Goal: Task Accomplishment & Management: Complete application form

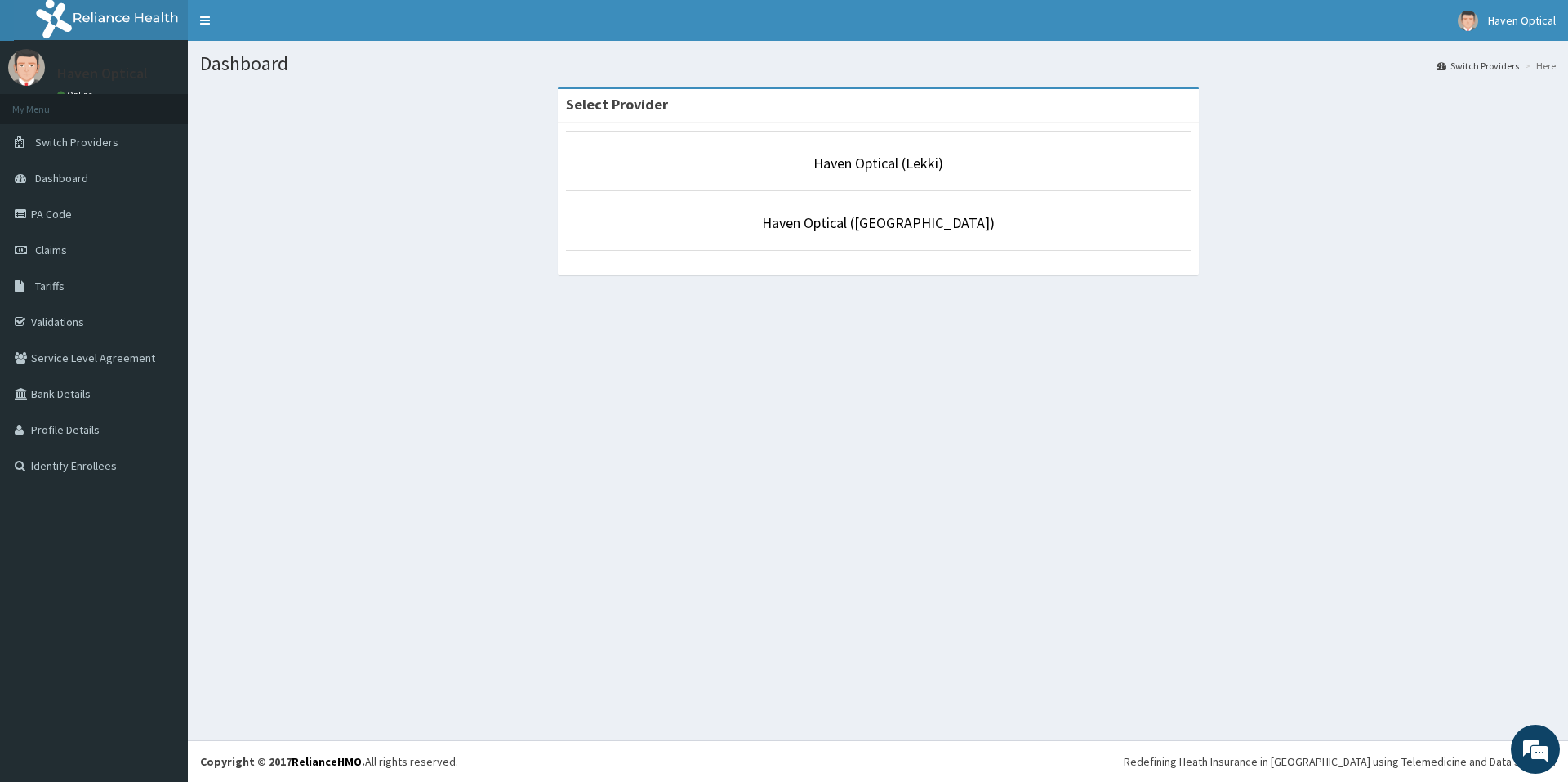
click at [838, 233] on p "Haven Optical ([GEOGRAPHIC_DATA])" at bounding box center [879, 223] width 625 height 21
click at [847, 221] on link "Haven Optical ([GEOGRAPHIC_DATA])" at bounding box center [879, 222] width 232 height 19
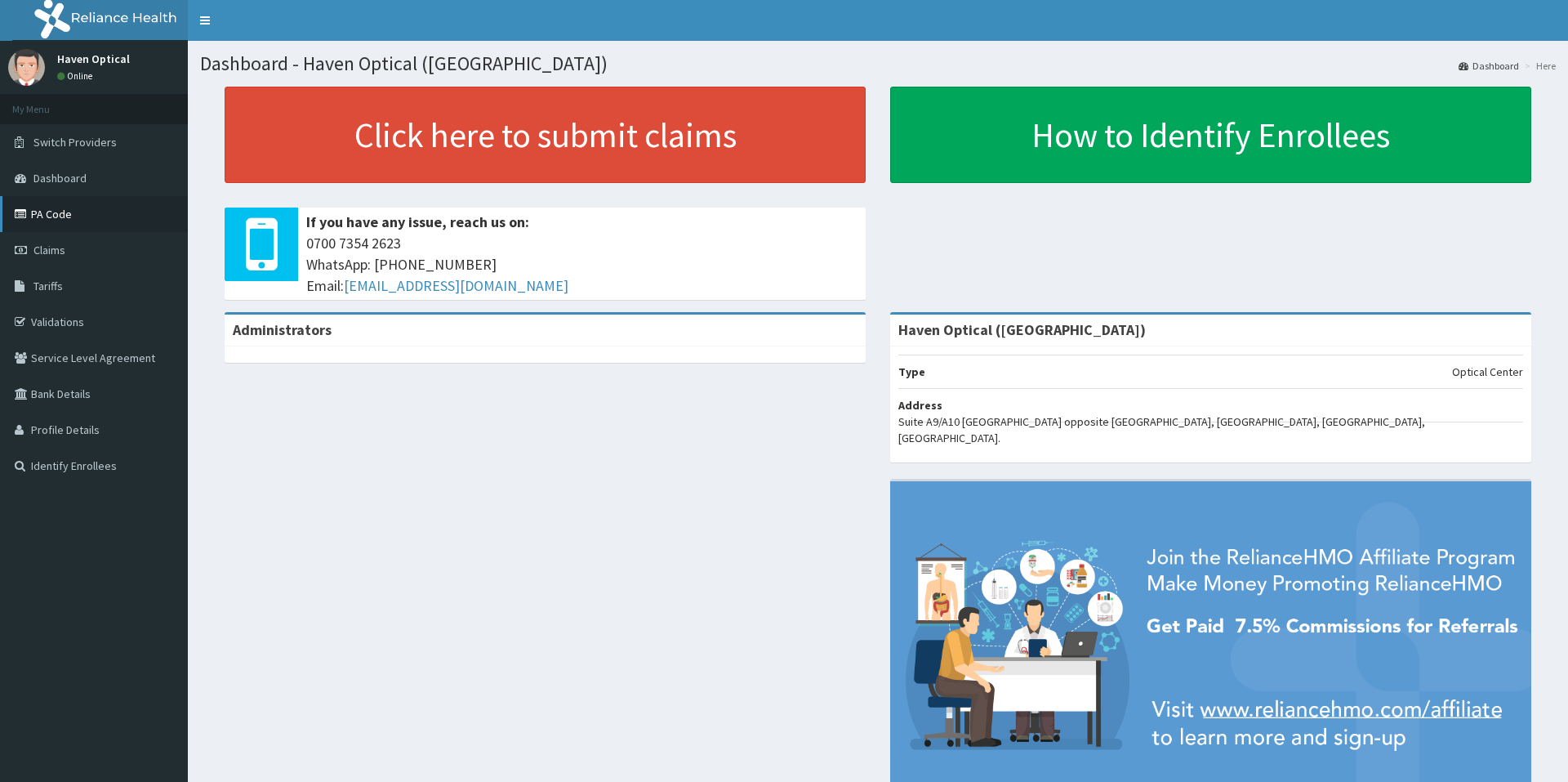
click at [103, 219] on link "PA Code" at bounding box center [94, 214] width 188 height 36
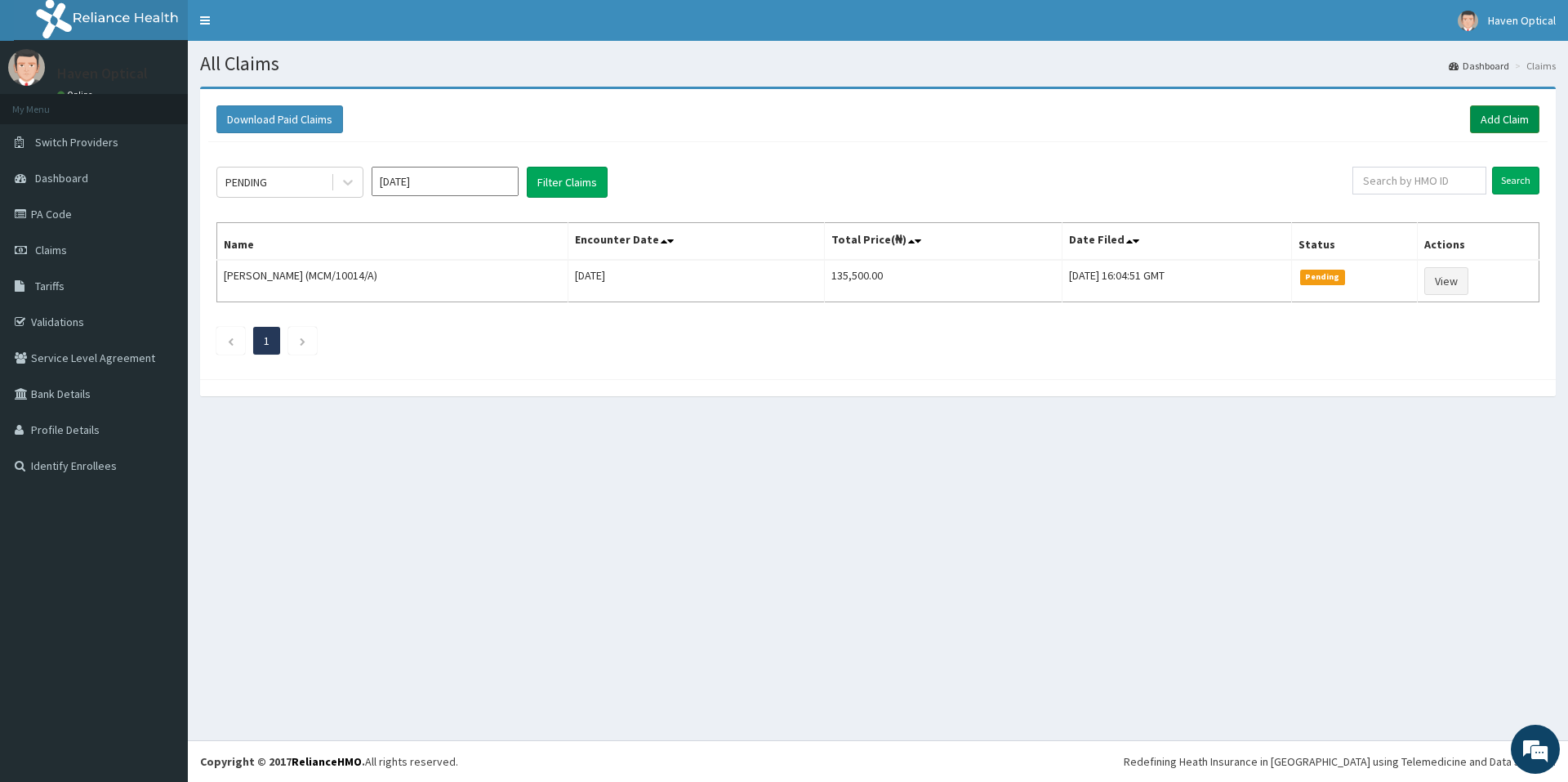
click at [1488, 112] on link "Add Claim" at bounding box center [1505, 119] width 69 height 28
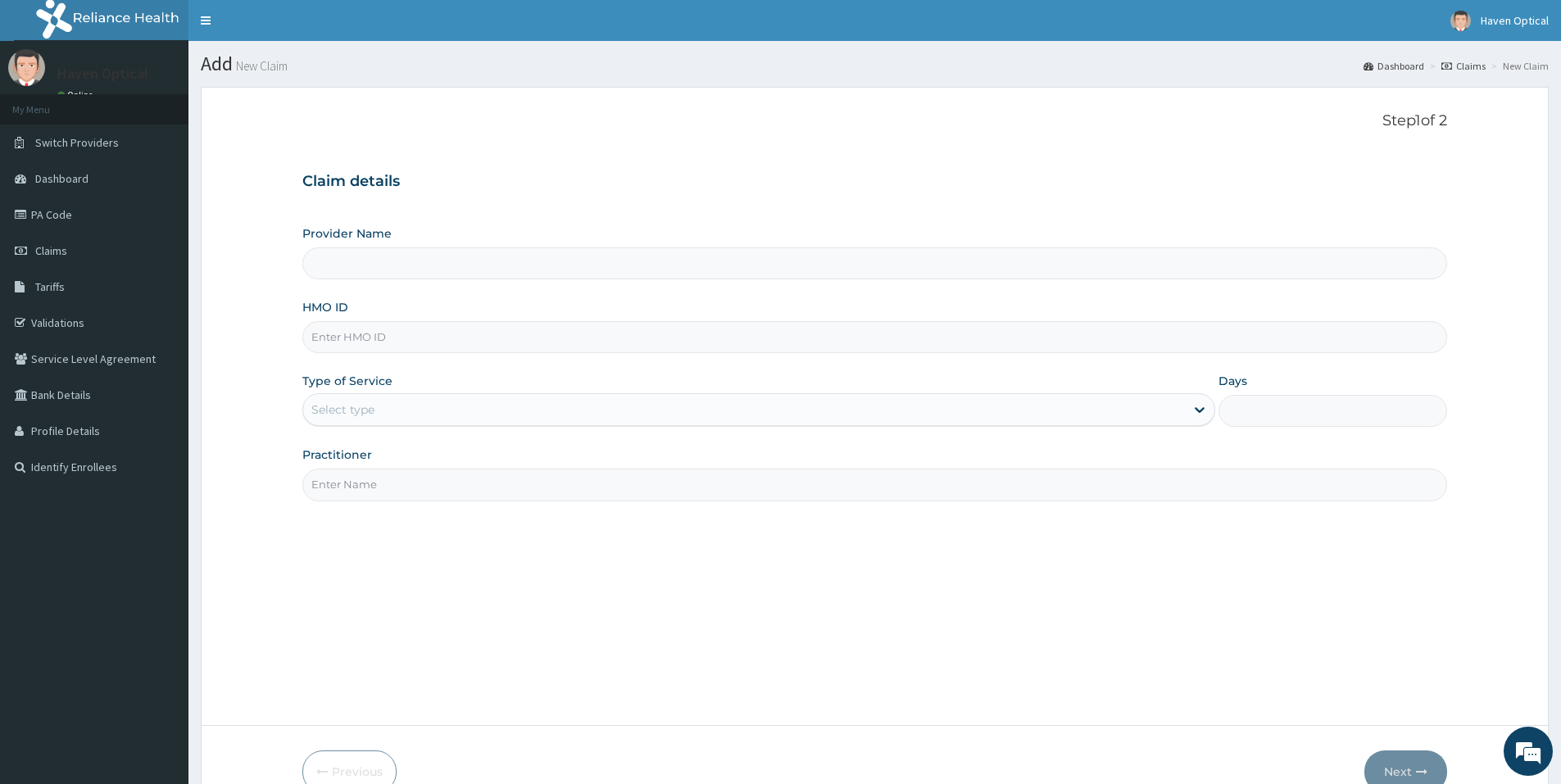
type input "Haven Optical ([GEOGRAPHIC_DATA])"
click at [84, 211] on link "PA Code" at bounding box center [94, 214] width 189 height 36
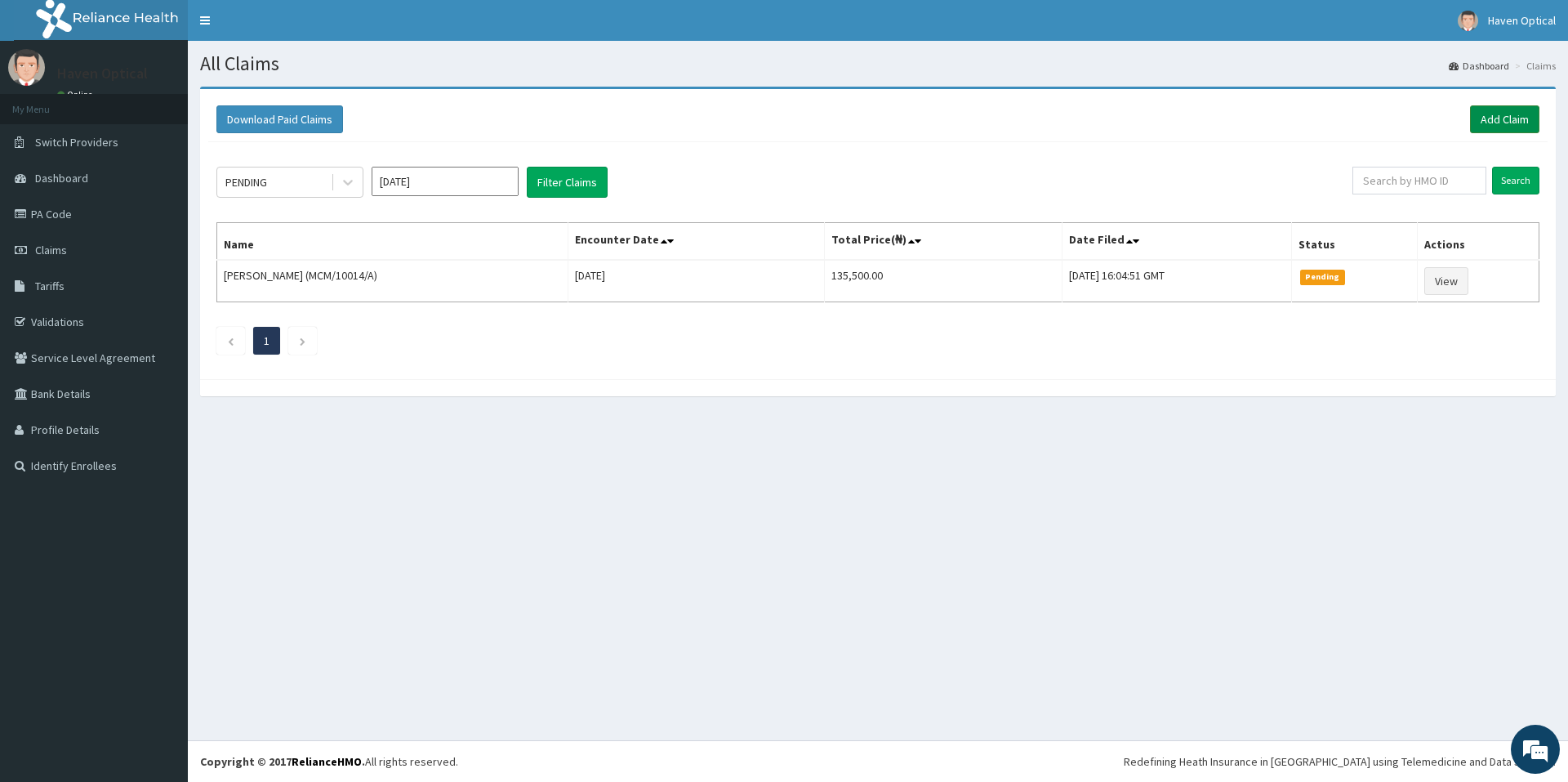
click at [1493, 123] on link "Add Claim" at bounding box center [1505, 119] width 69 height 28
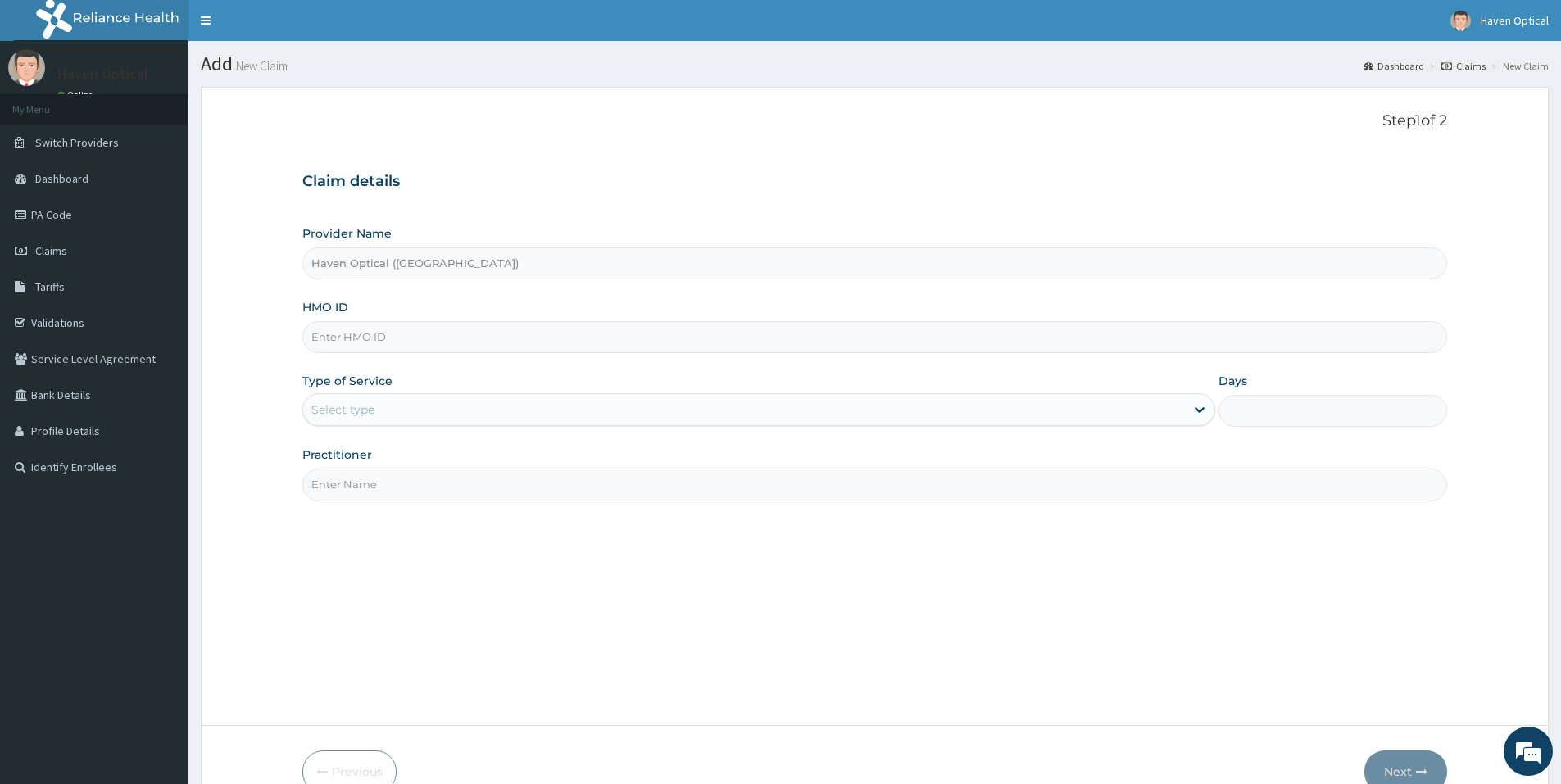
type input "Haven Optical ([GEOGRAPHIC_DATA])"
click at [430, 339] on input "HMO ID" at bounding box center [875, 337] width 1144 height 32
paste input "ENP/11016/A"
type input "ENP/11016/A"
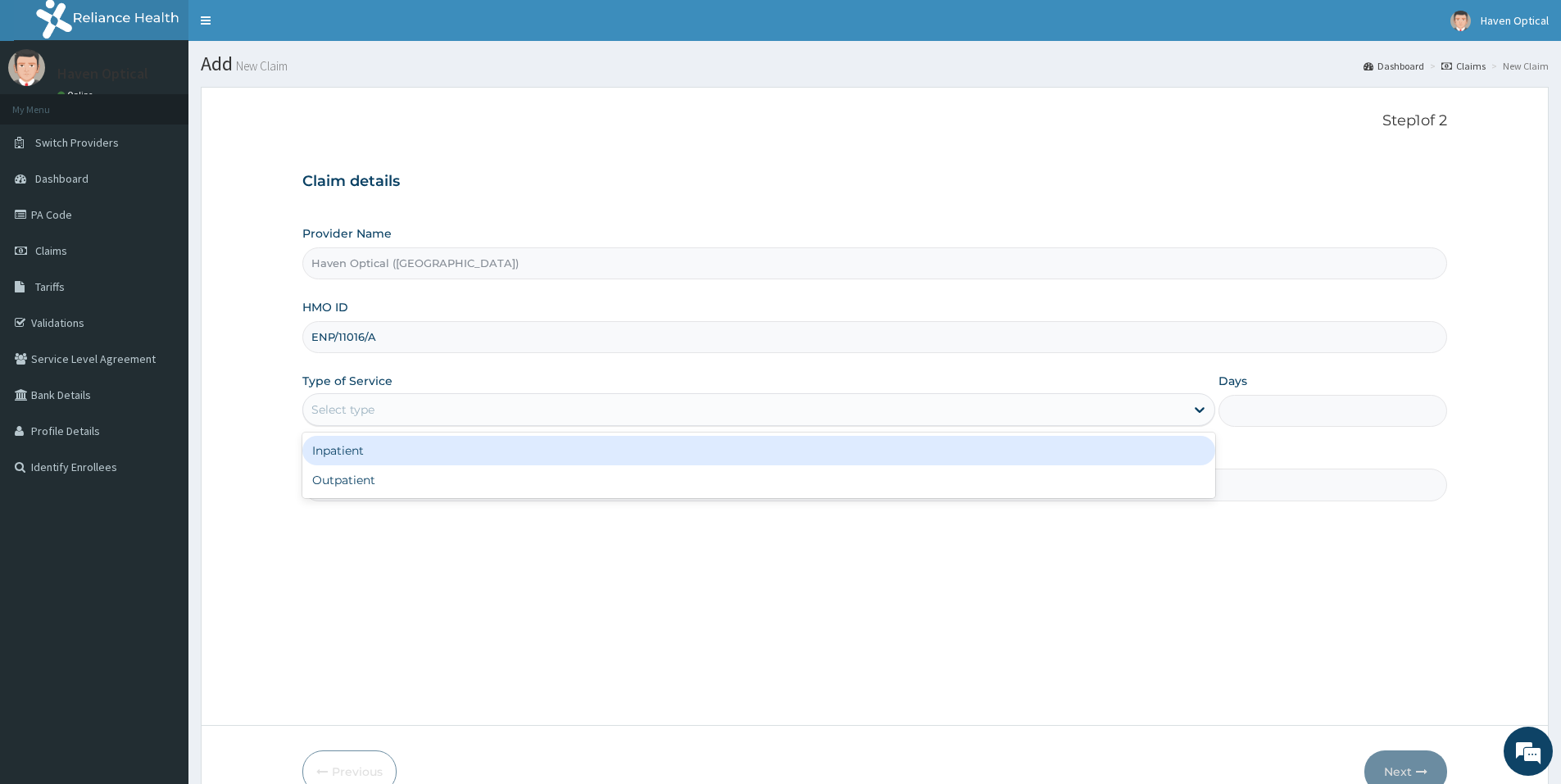
click at [407, 417] on div "Select type" at bounding box center [744, 409] width 882 height 26
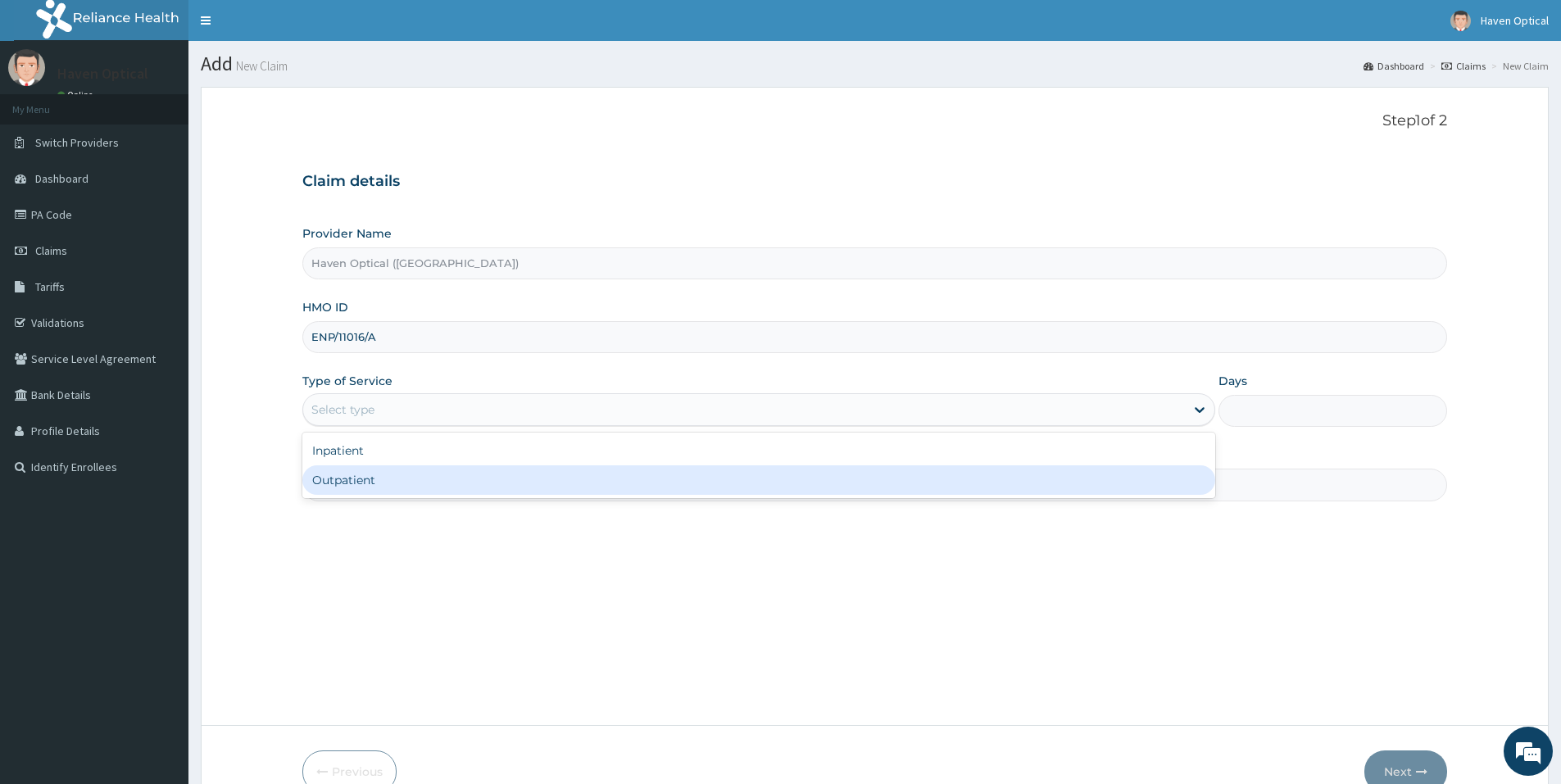
click at [387, 481] on div "Outpatient" at bounding box center [759, 480] width 913 height 29
type input "1"
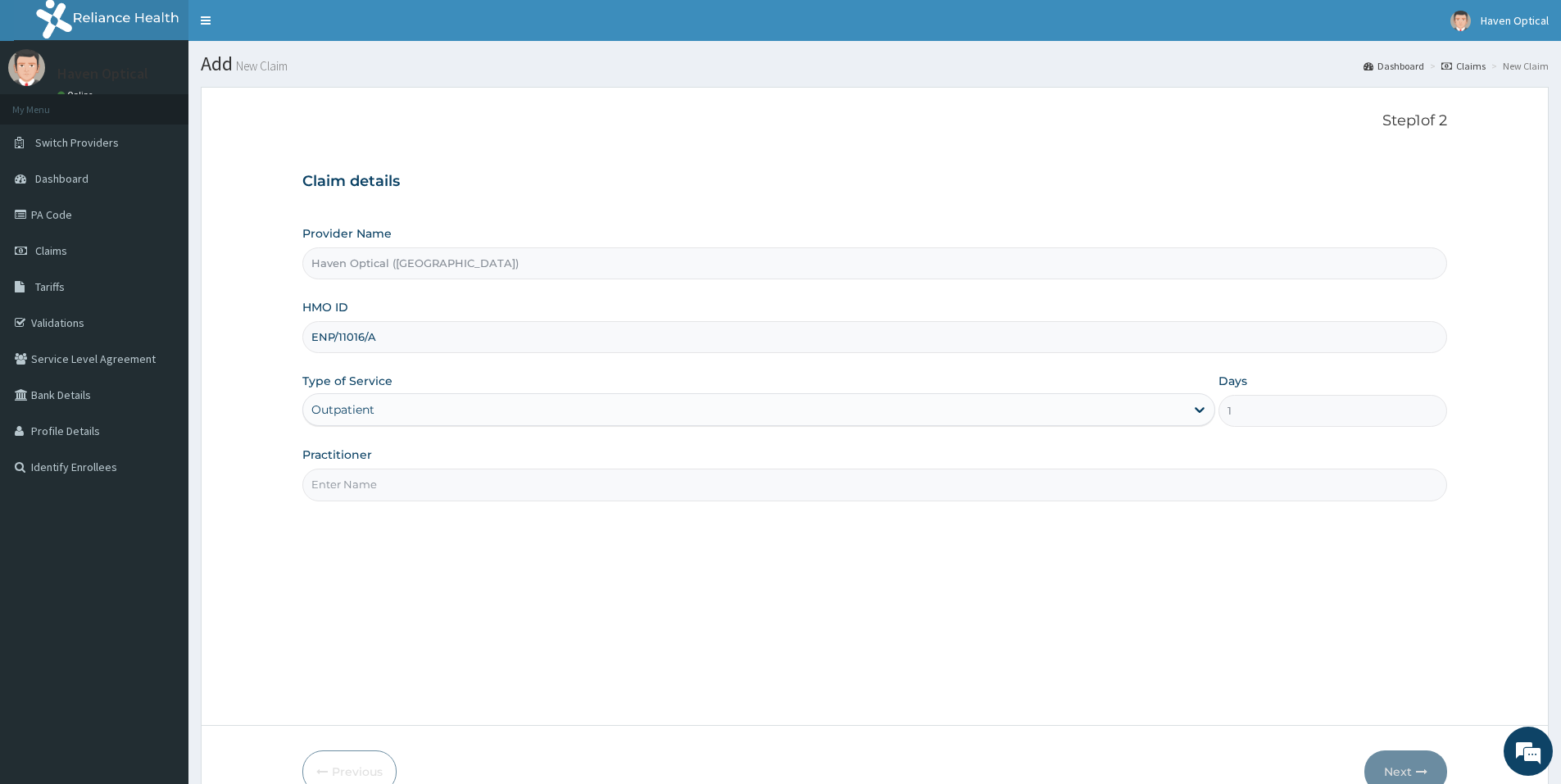
click at [392, 481] on input "Practitioner" at bounding box center [875, 485] width 1144 height 32
type input "DR DAVID"
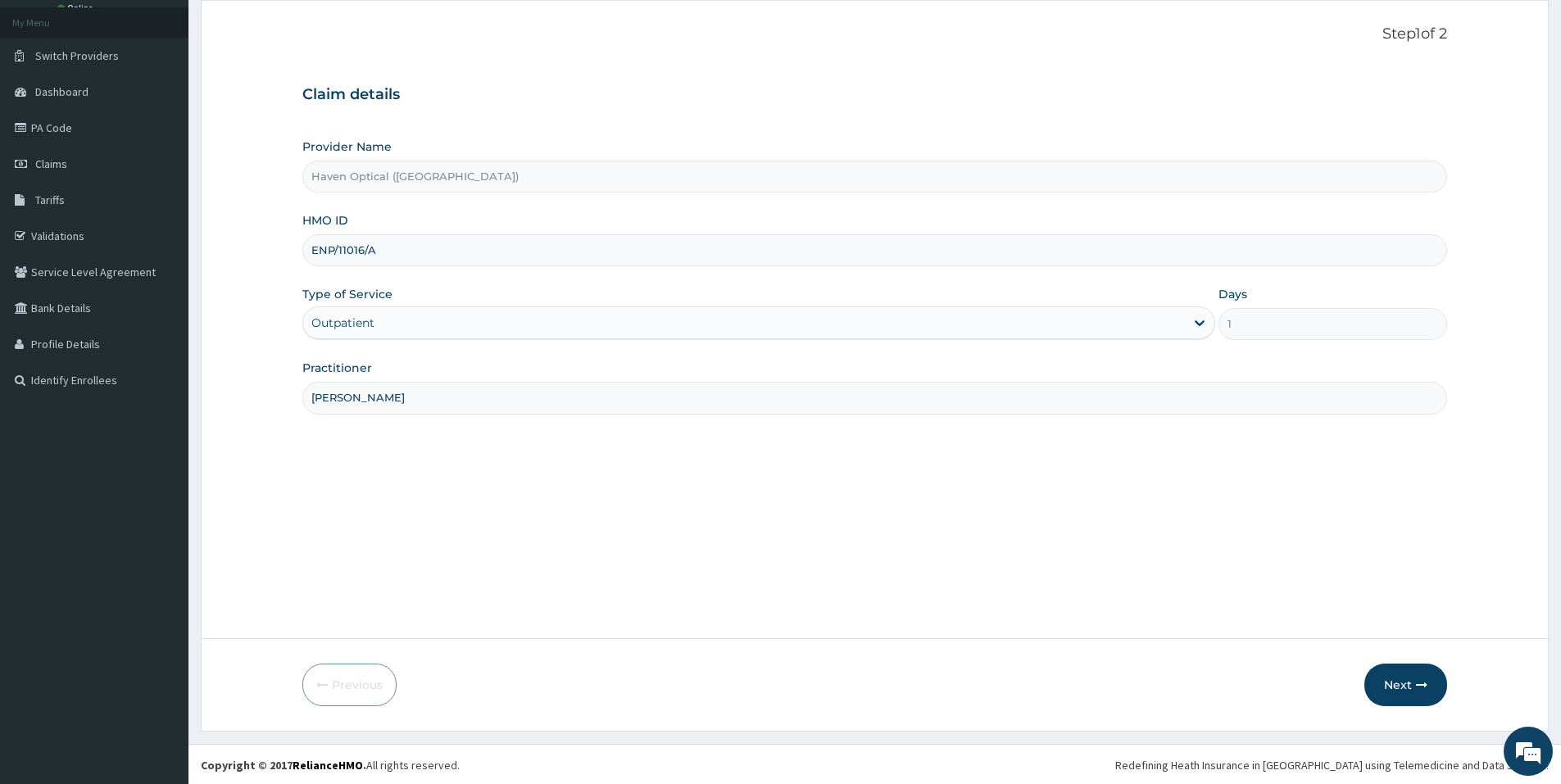
scroll to position [88, 0]
click at [1382, 669] on button "Next" at bounding box center [1405, 683] width 83 height 43
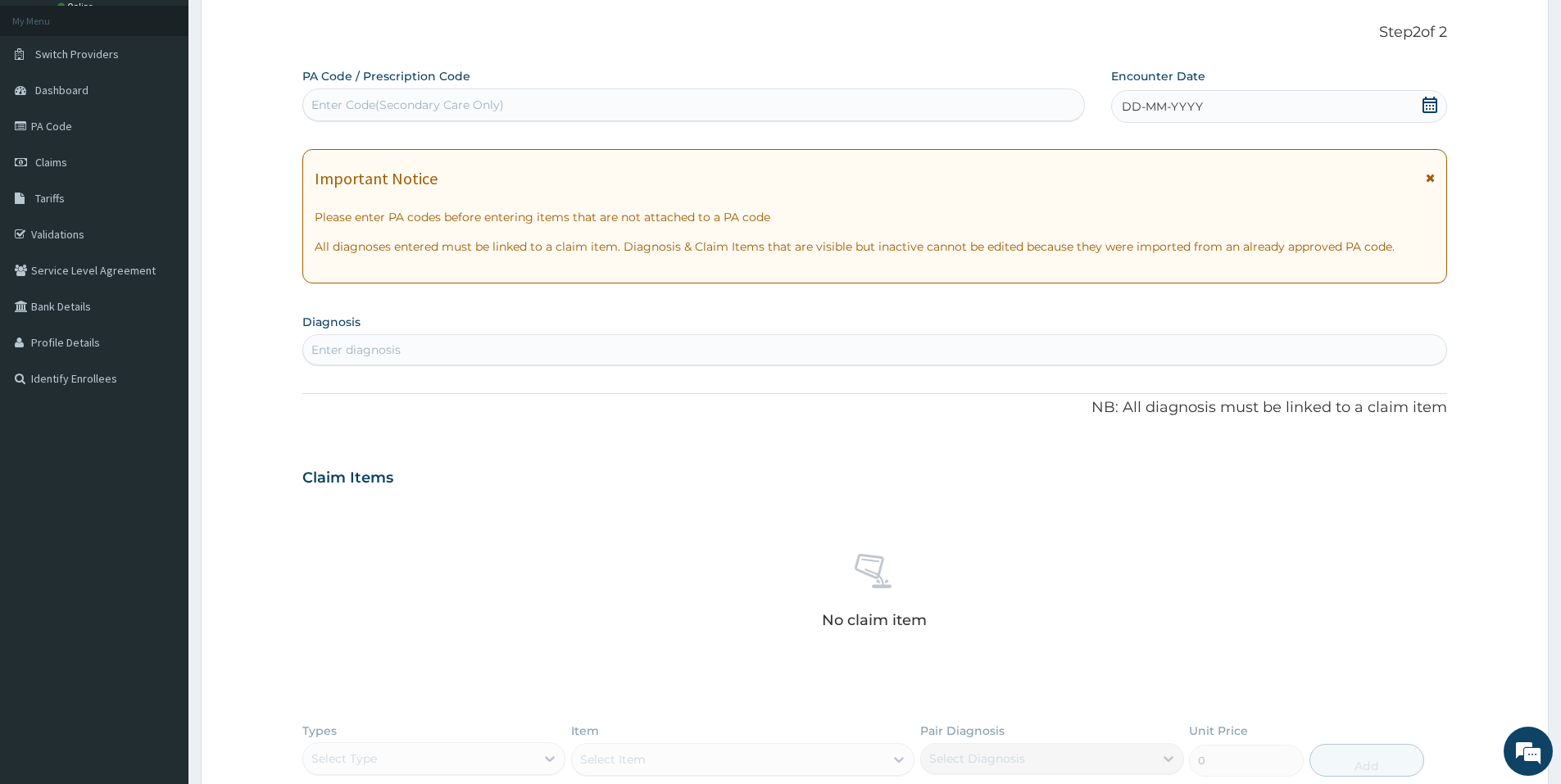
click at [434, 85] on div "PA Code / Prescription Code Enter Code(Secondary Care Only)" at bounding box center [693, 94] width 782 height 53
click at [434, 94] on div "Enter Code(Secondary Care Only)" at bounding box center [693, 104] width 780 height 26
type input "PA/5F42F6"
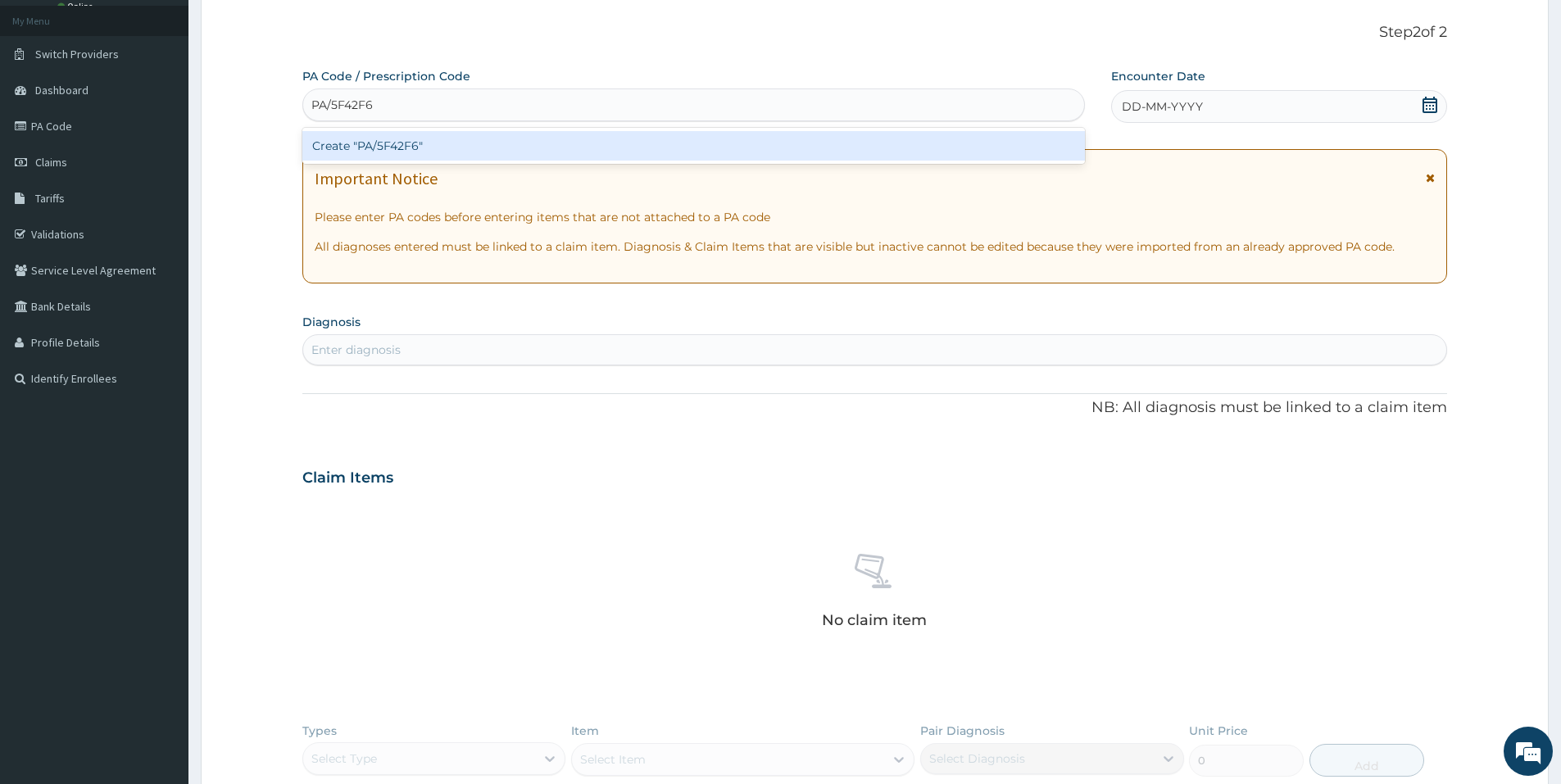
click at [612, 137] on div "Create "PA/5F42F6"" at bounding box center [693, 145] width 782 height 29
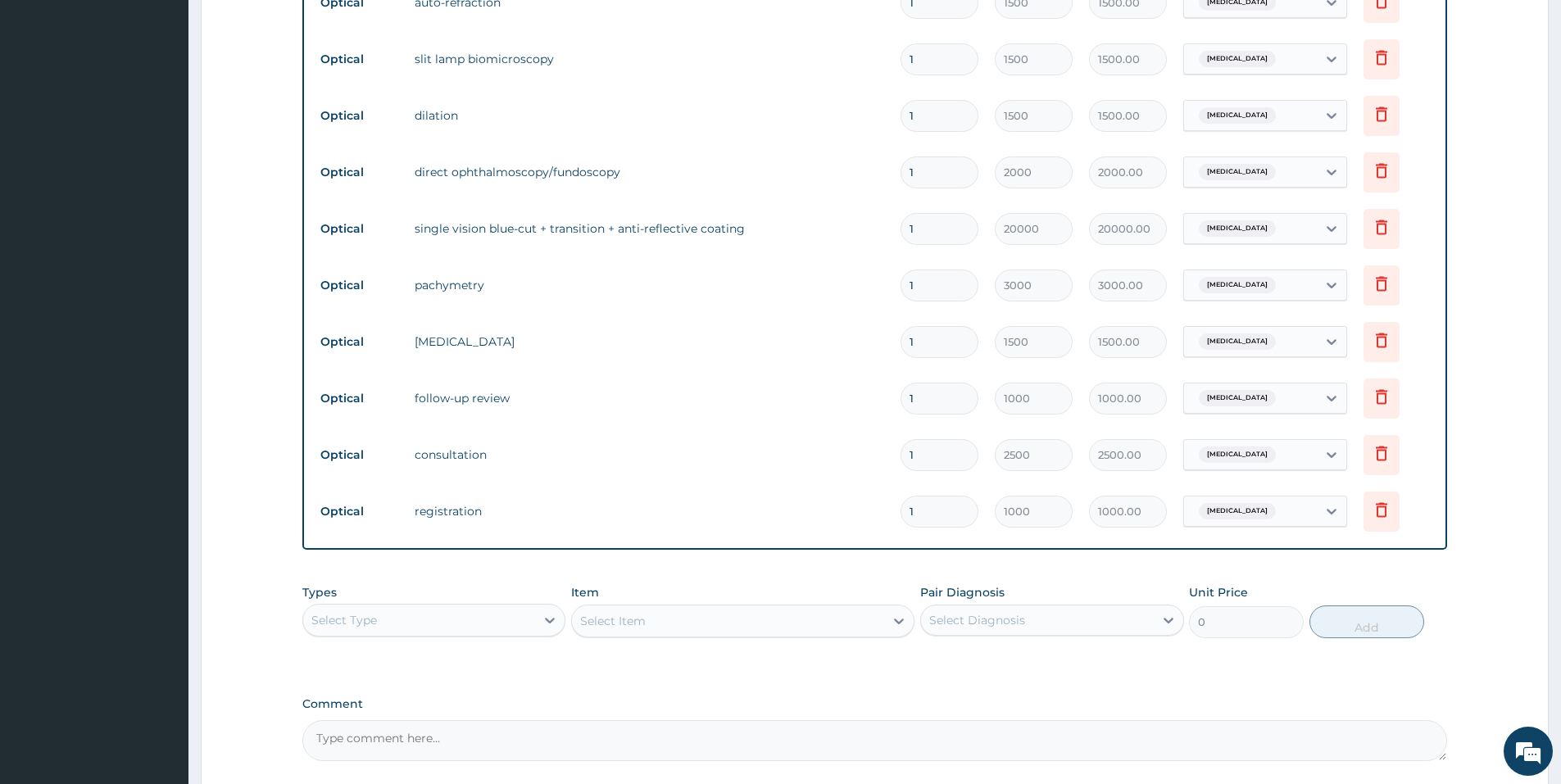
scroll to position [812, 0]
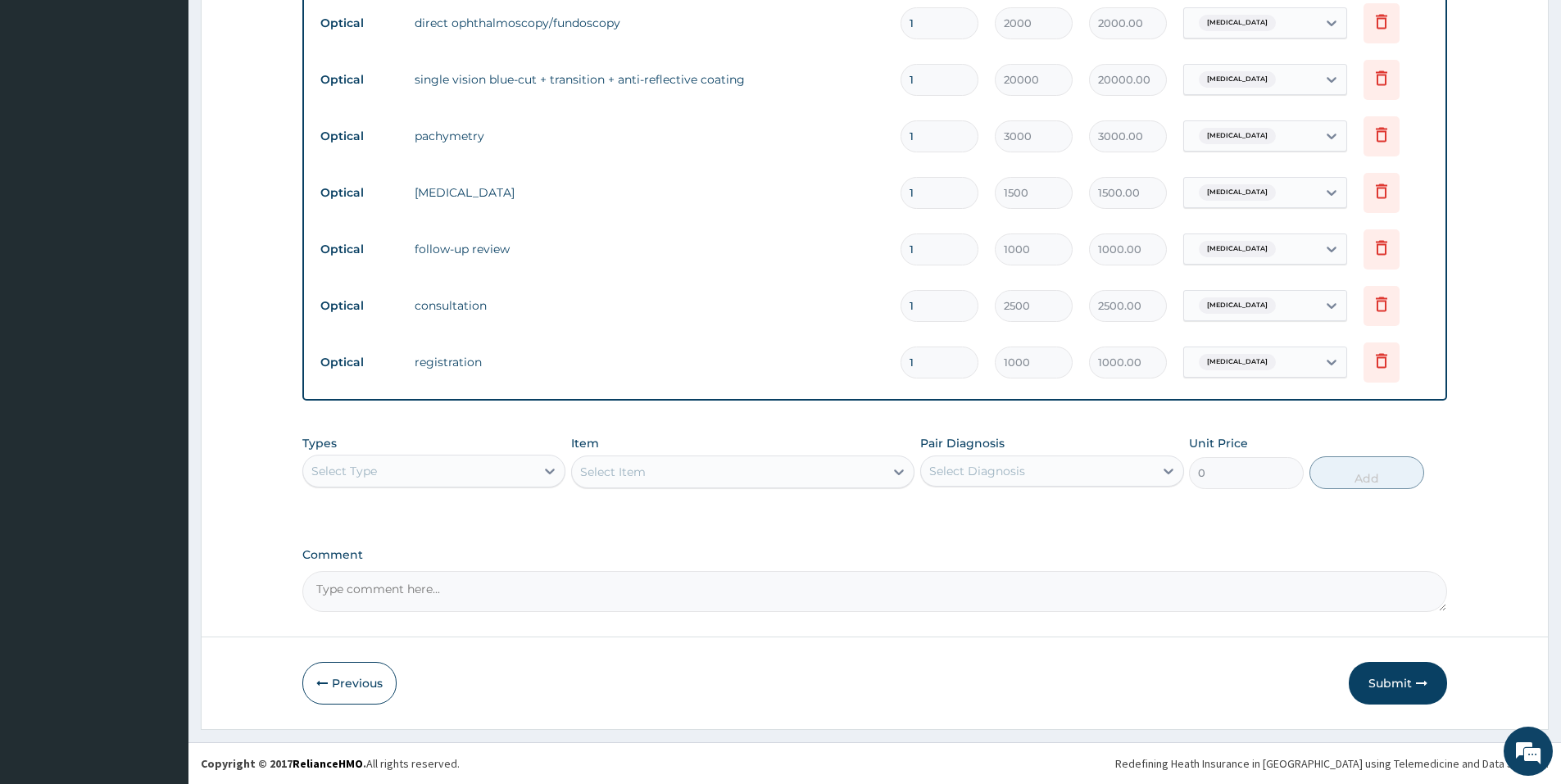
click at [1405, 682] on button "Submit" at bounding box center [1397, 683] width 98 height 43
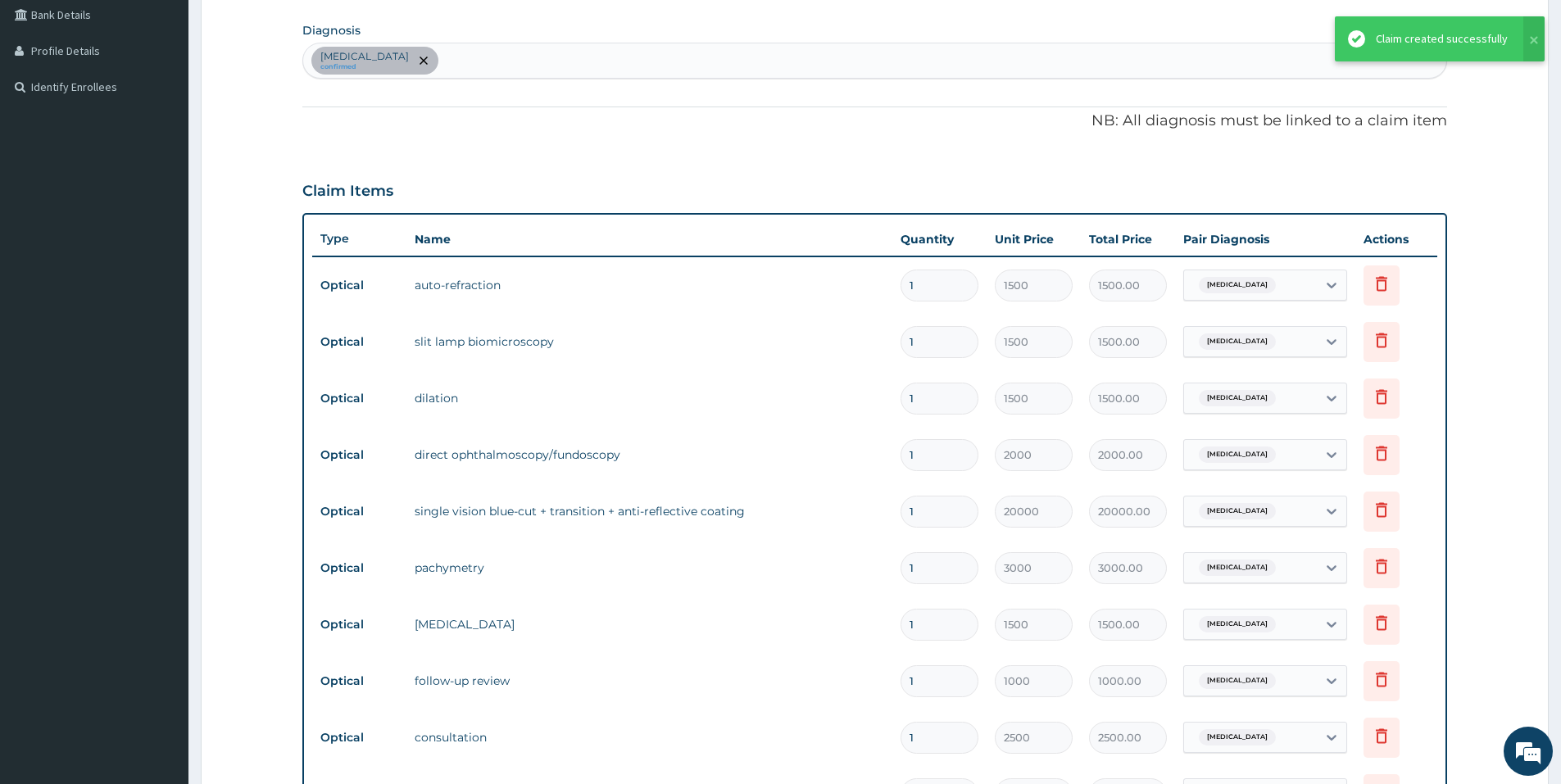
scroll to position [238, 0]
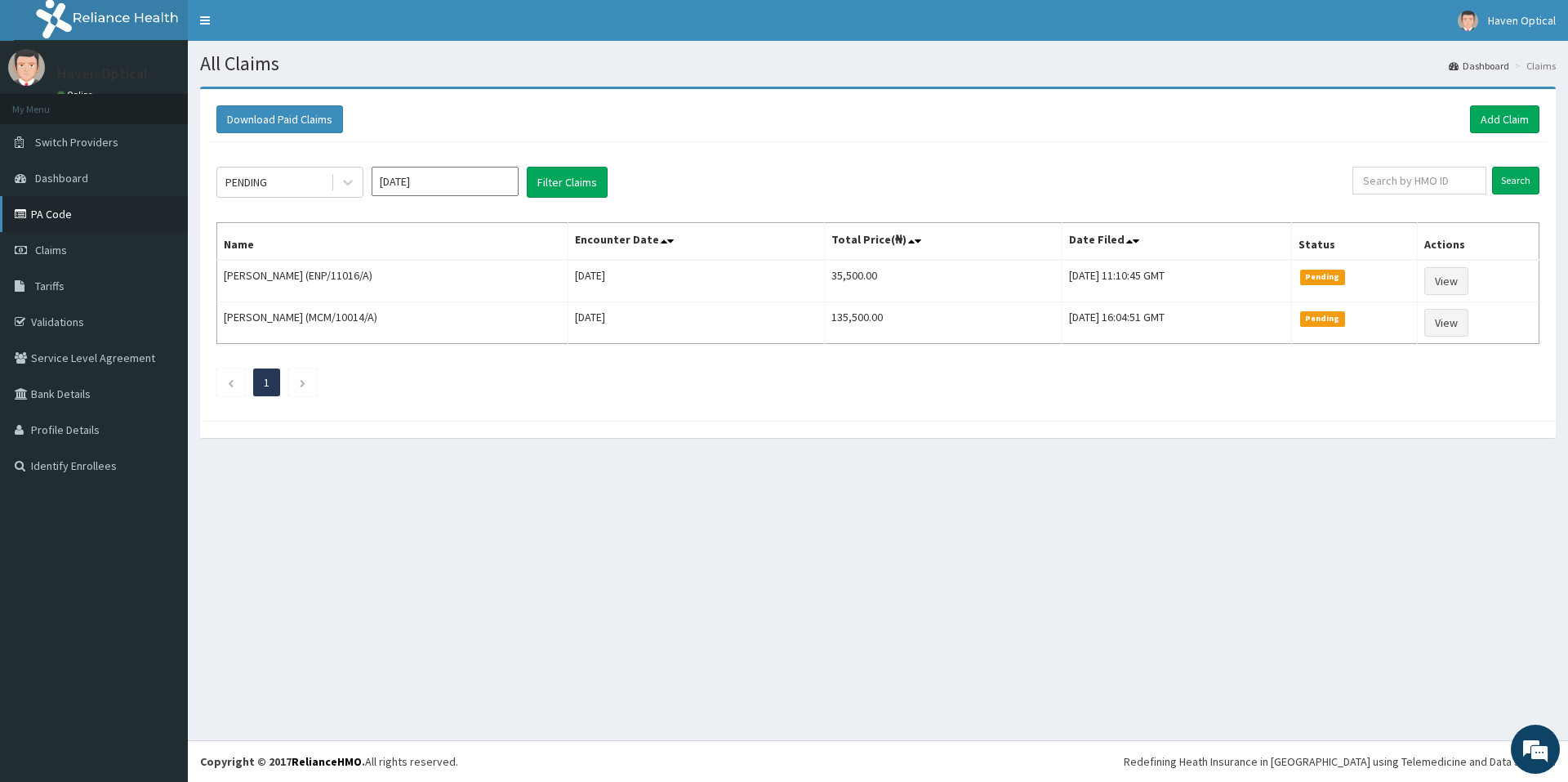
click at [95, 215] on link "PA Code" at bounding box center [94, 214] width 188 height 36
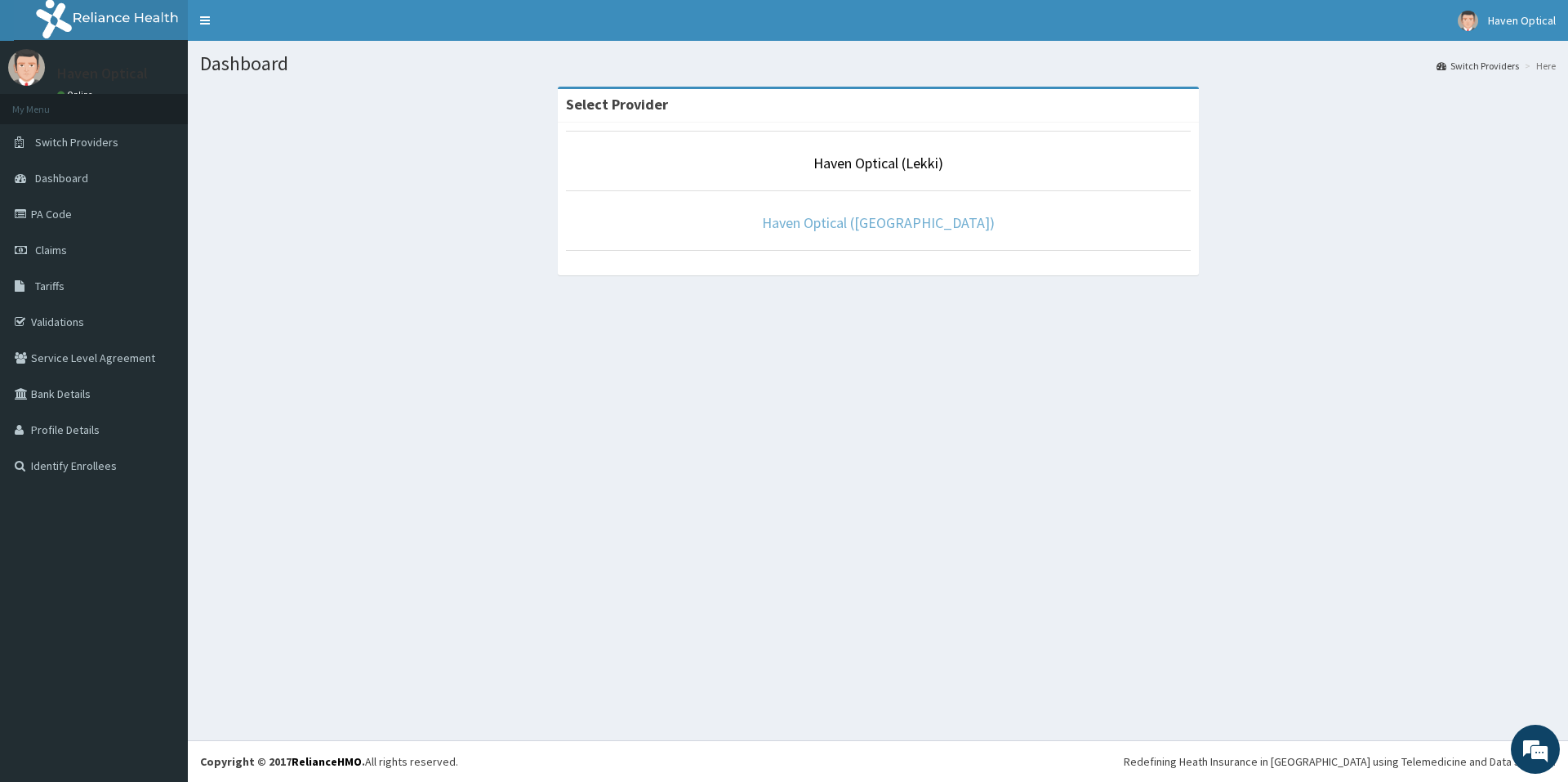
click at [894, 215] on li "Haven Optical ([GEOGRAPHIC_DATA])" at bounding box center [879, 220] width 625 height 60
click at [900, 225] on link "Haven Optical ([GEOGRAPHIC_DATA])" at bounding box center [879, 222] width 232 height 19
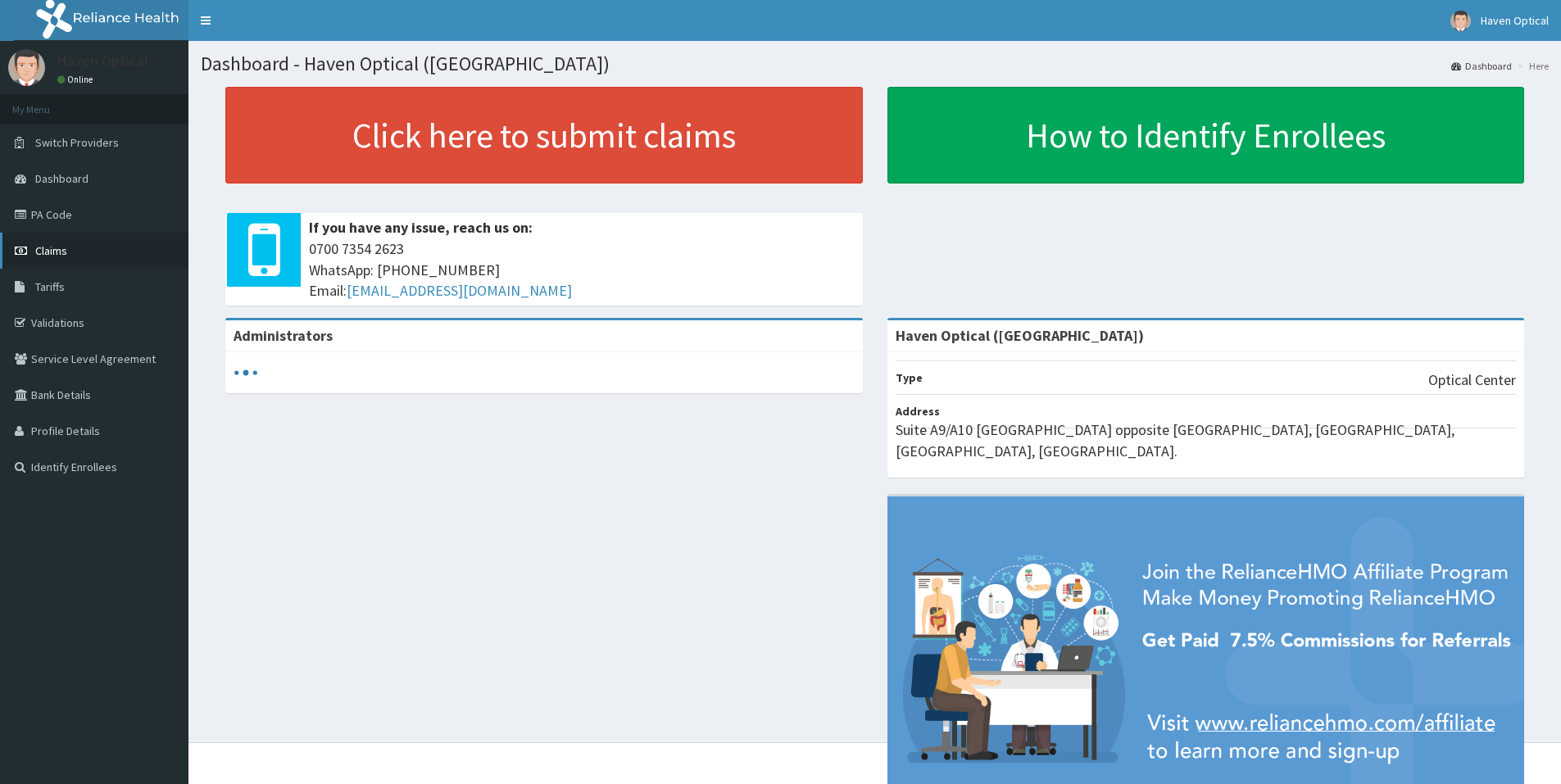
click at [36, 259] on link "Claims" at bounding box center [94, 250] width 189 height 36
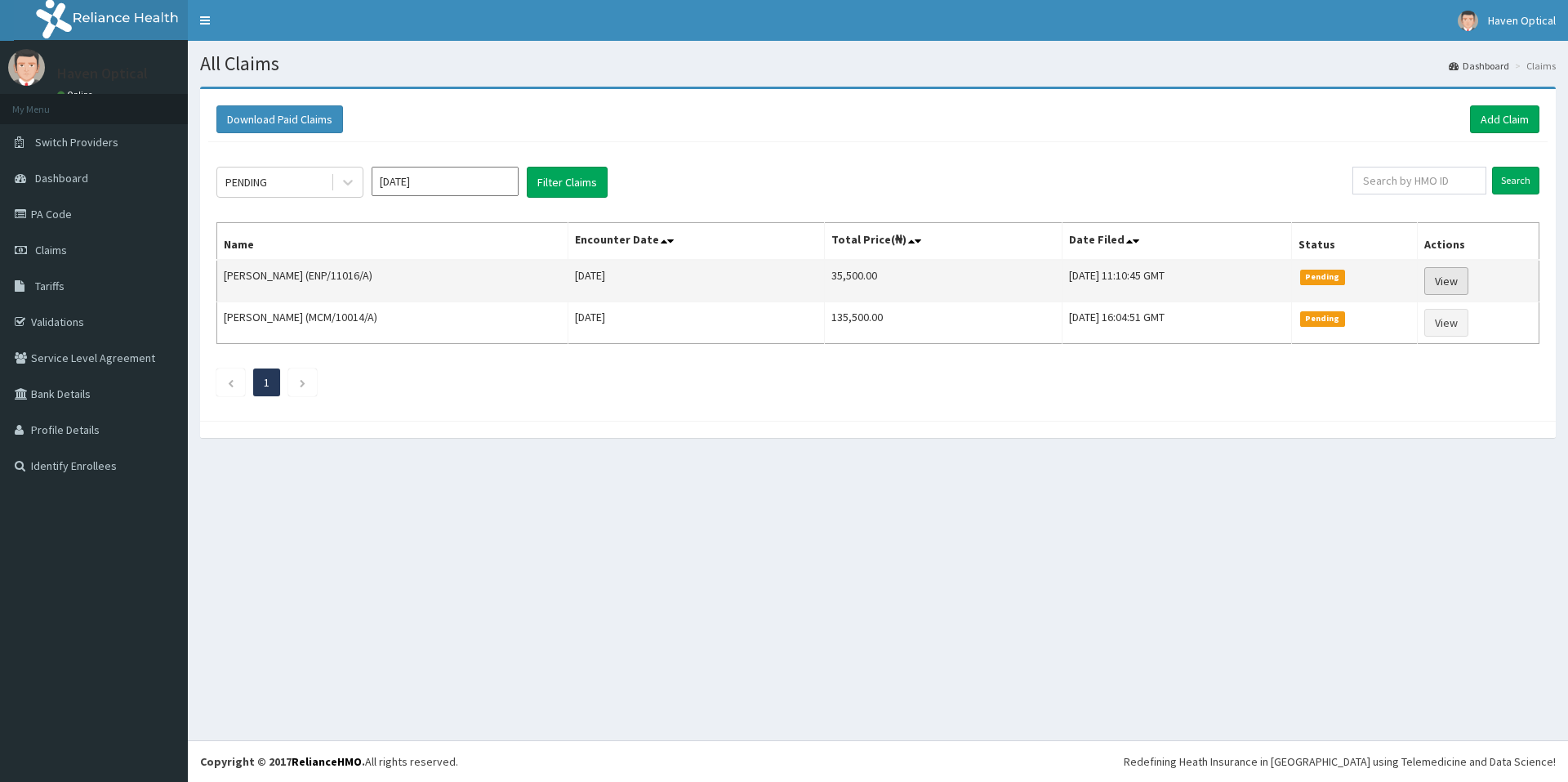
click at [1462, 279] on link "View" at bounding box center [1446, 280] width 44 height 28
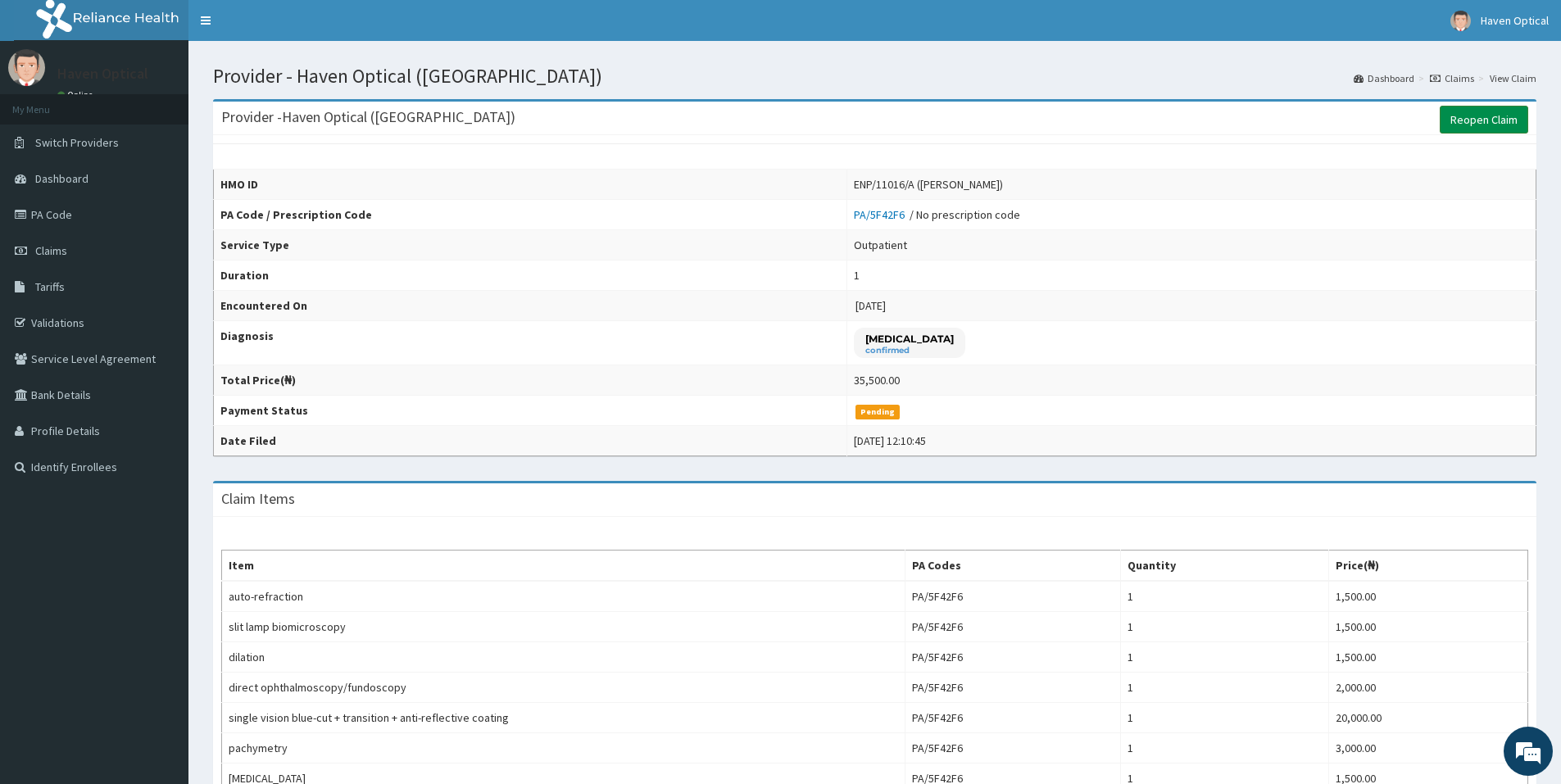
click at [1481, 124] on link "Reopen Claim" at bounding box center [1483, 119] width 88 height 28
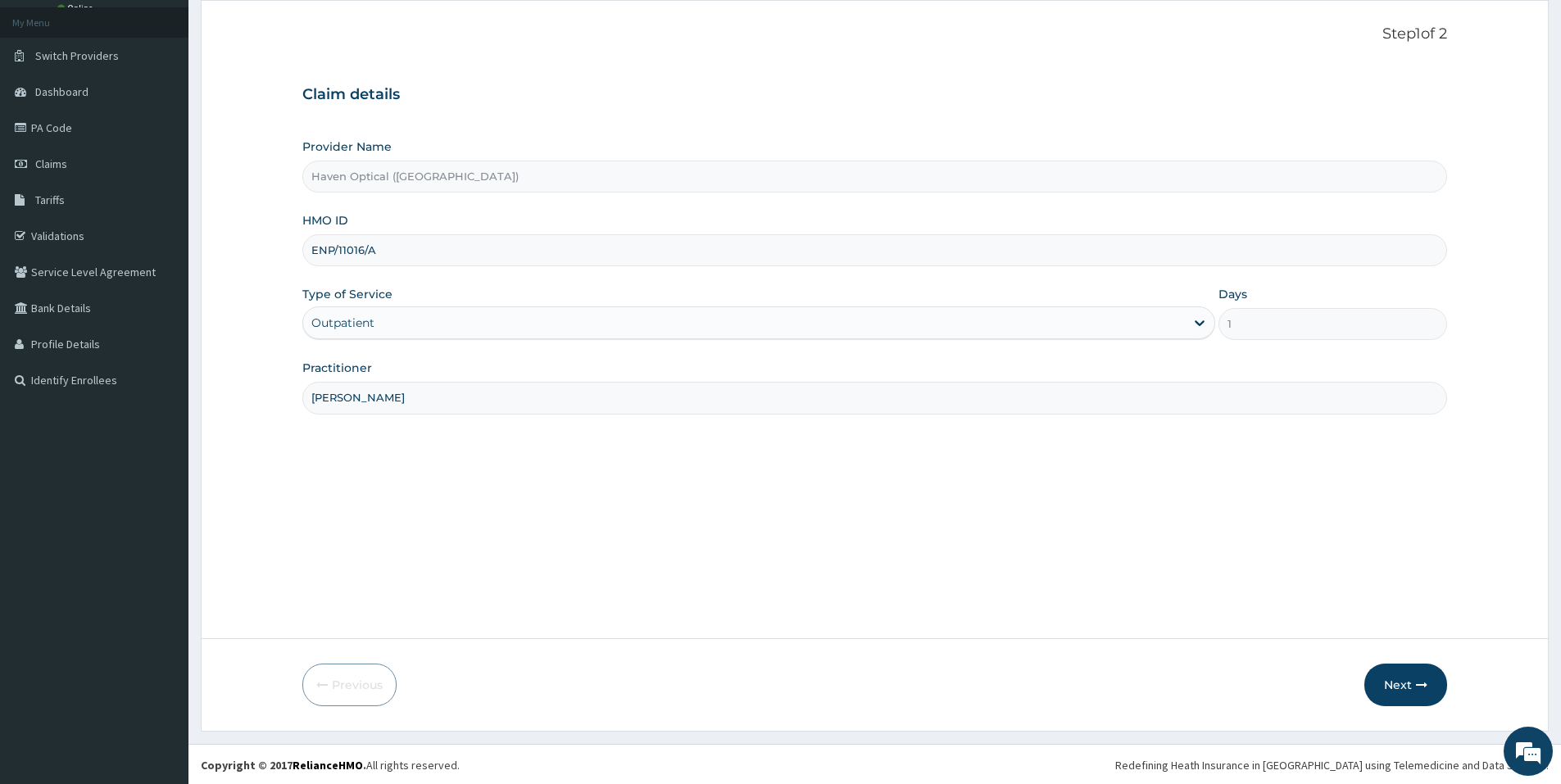
scroll to position [88, 0]
click at [1387, 681] on button "Next" at bounding box center [1405, 683] width 83 height 43
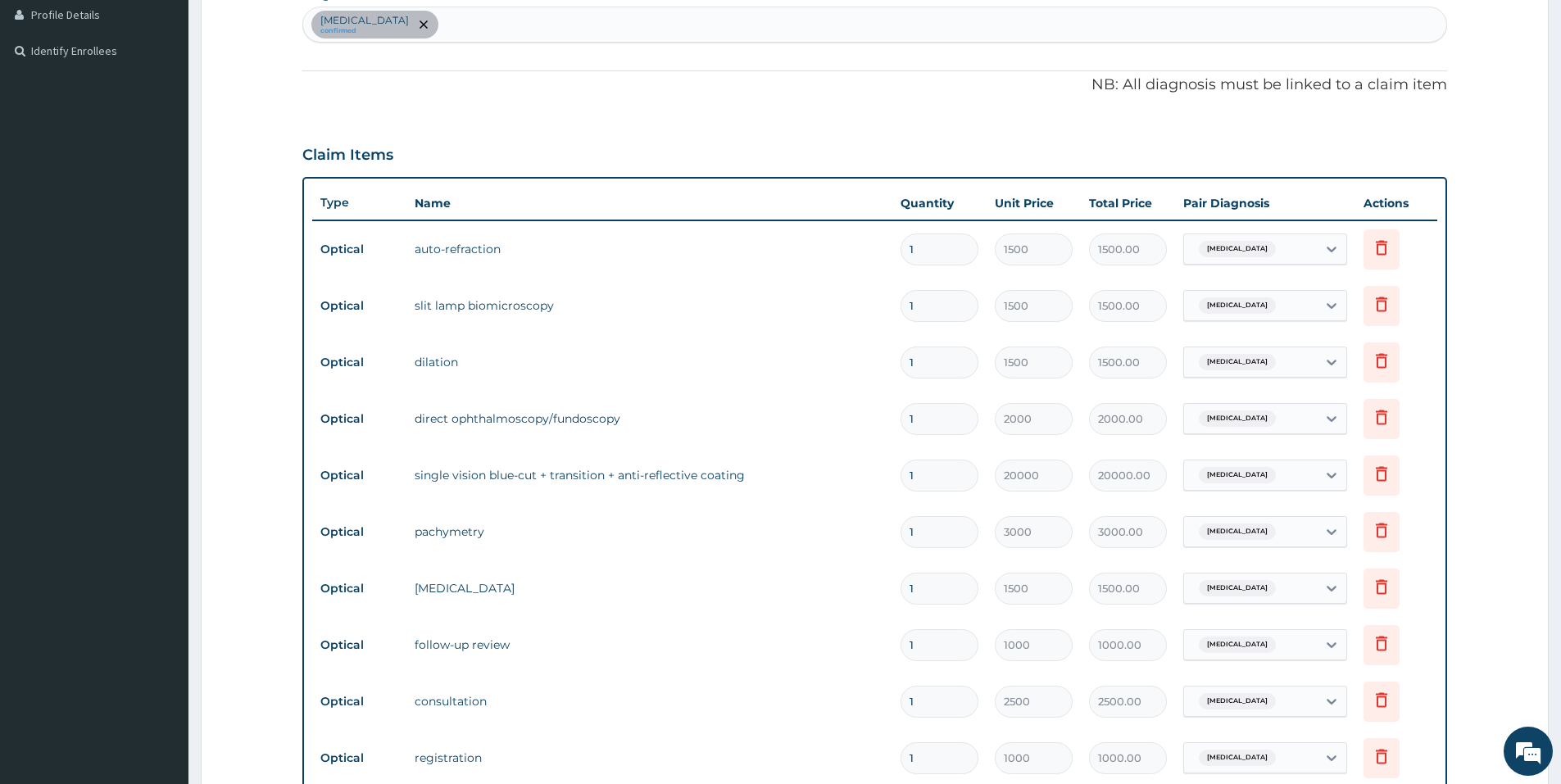
scroll to position [0, 0]
click at [921, 470] on input "1" at bounding box center [939, 475] width 77 height 32
type input "0.00"
type input "3"
type input "60000.00"
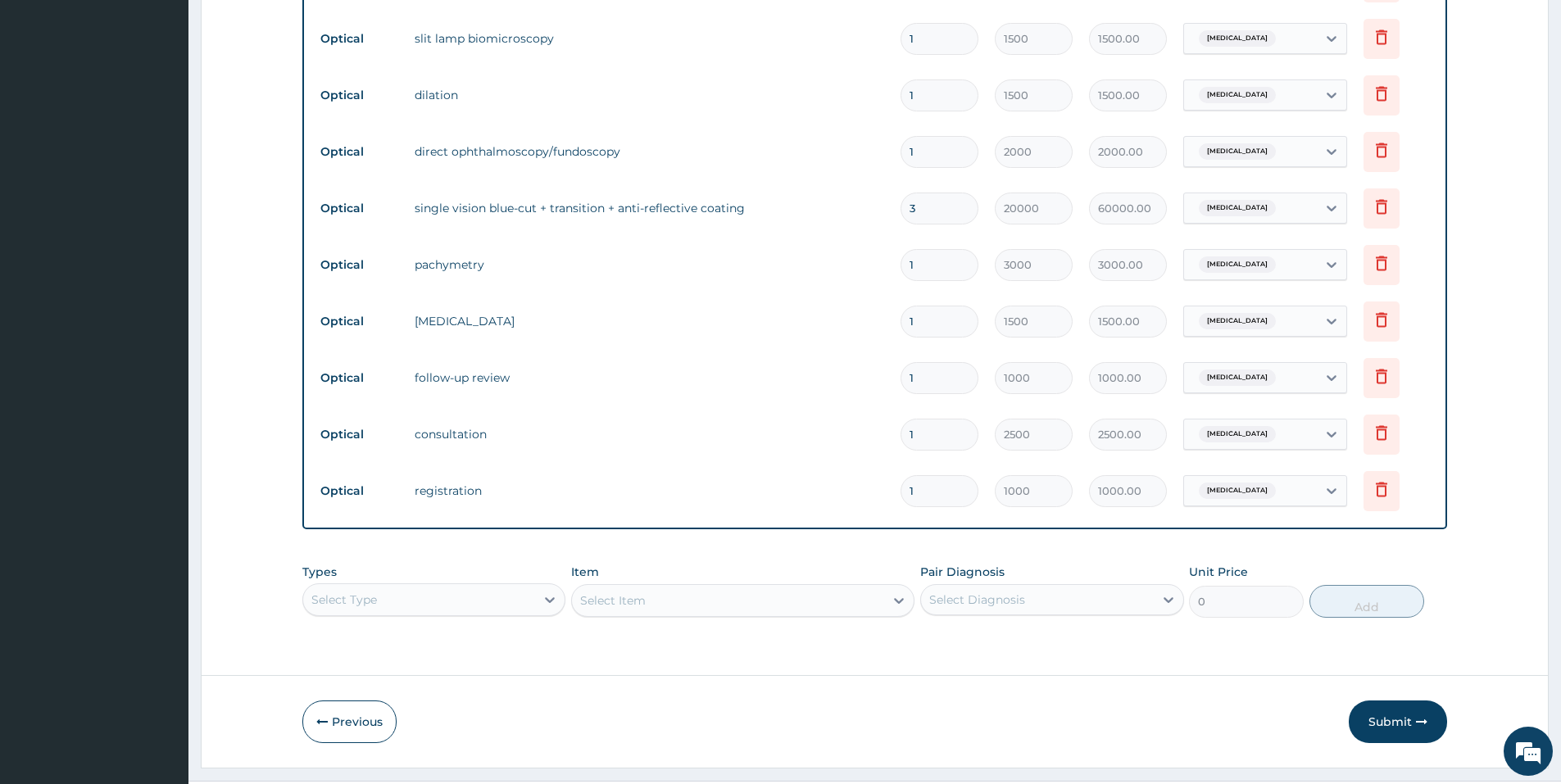
scroll to position [722, 0]
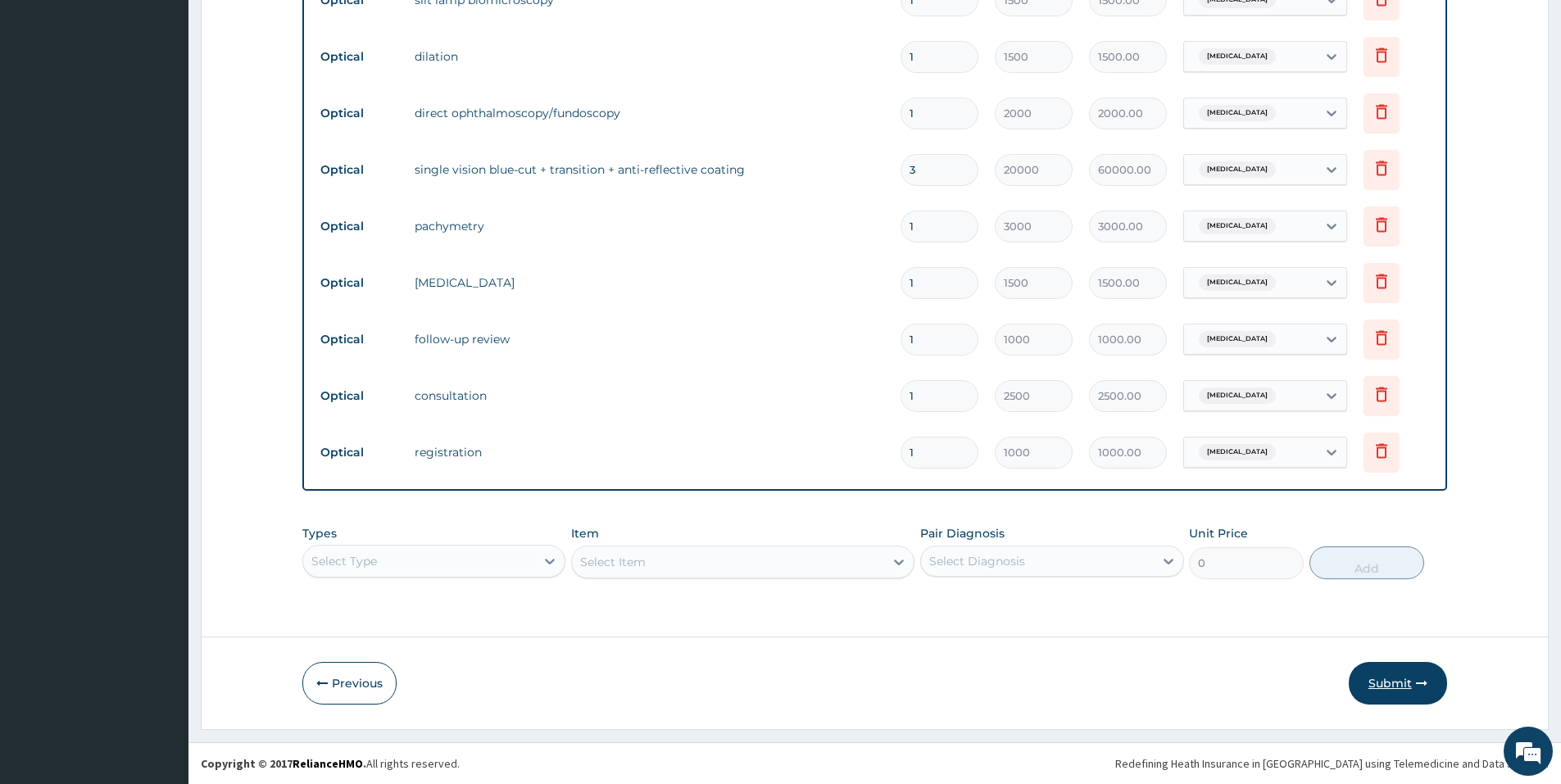
type input "3"
click at [1400, 683] on button "Submit" at bounding box center [1397, 683] width 98 height 43
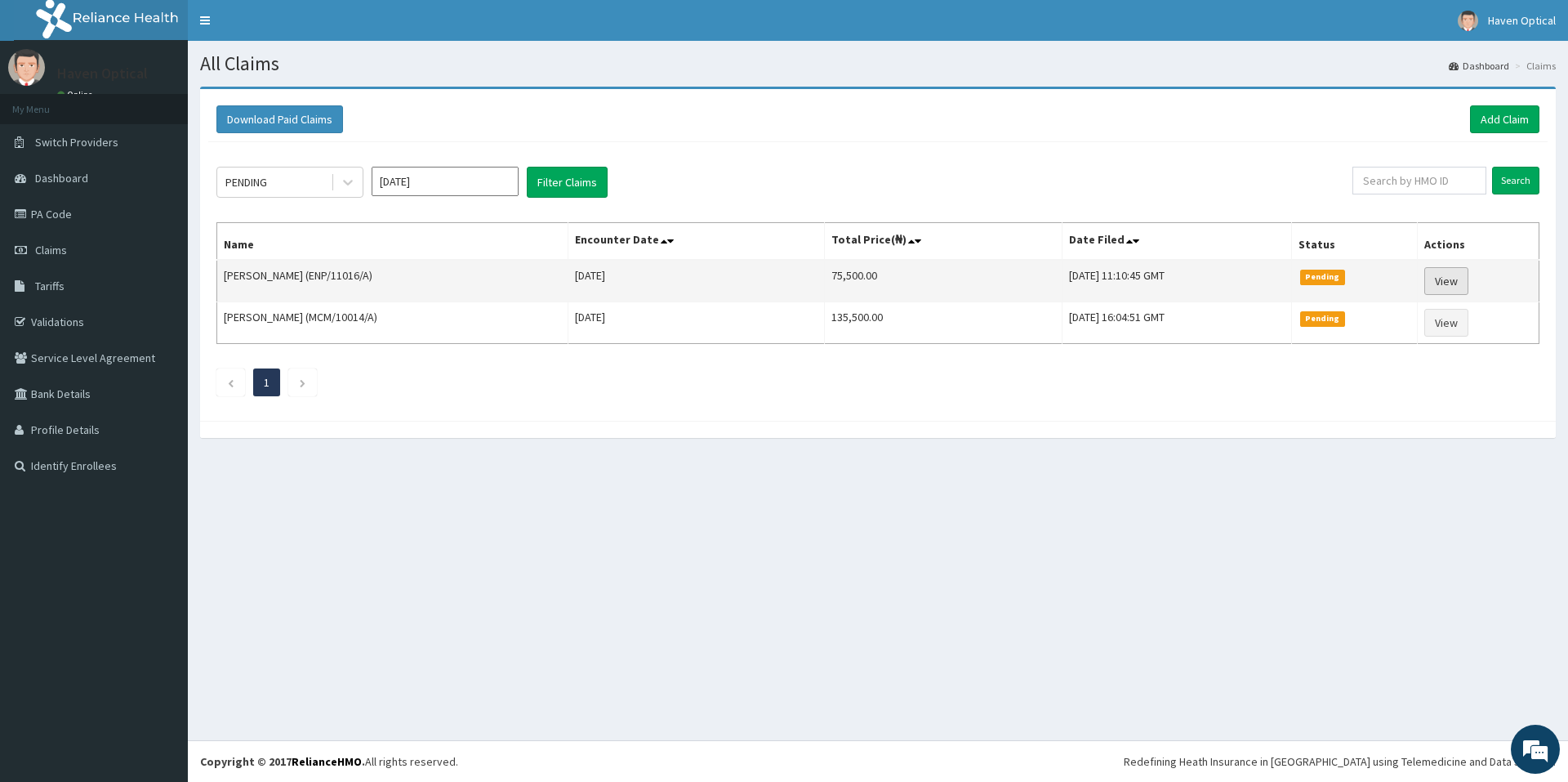
click at [1446, 283] on link "View" at bounding box center [1446, 280] width 44 height 28
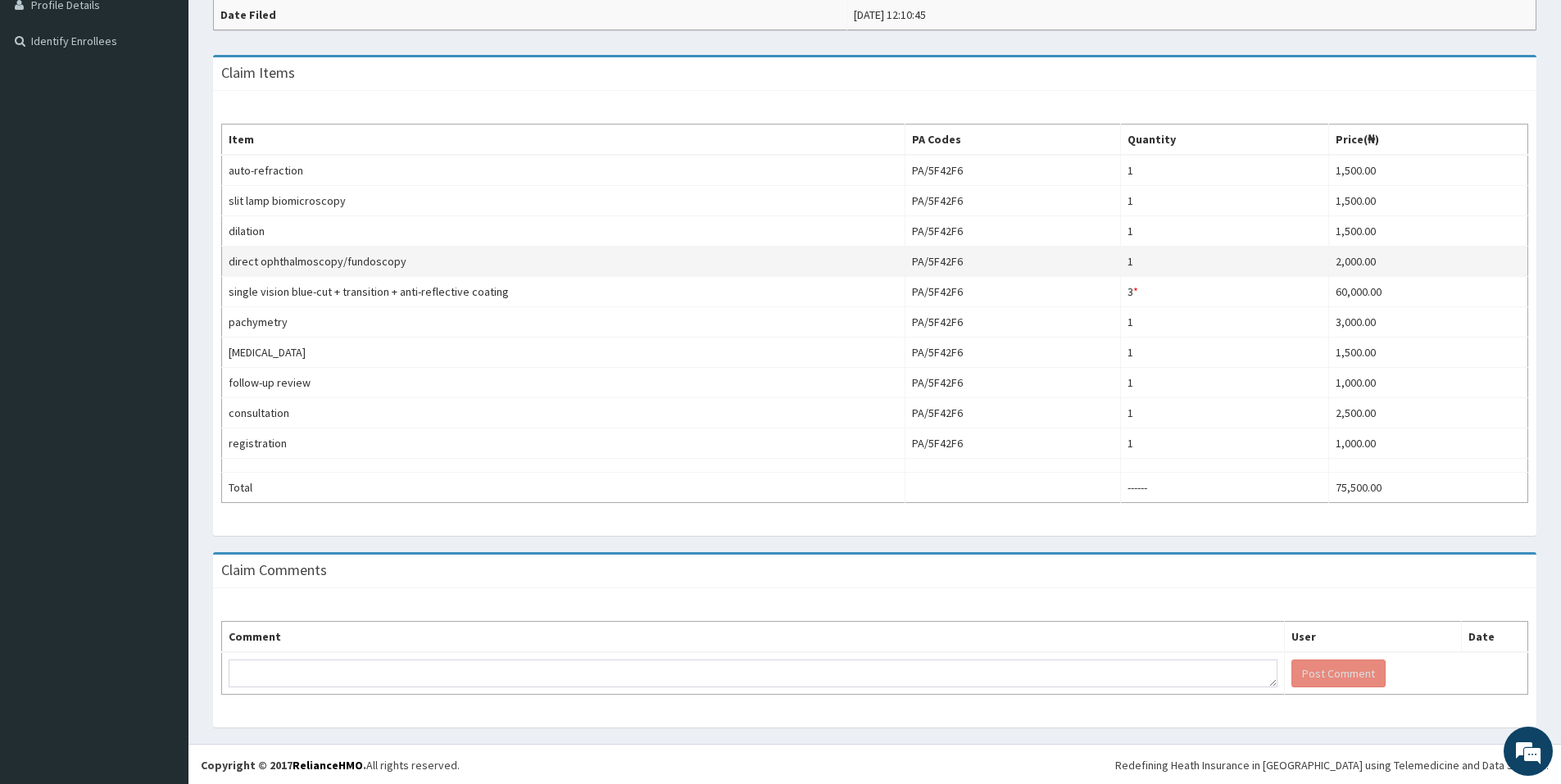
scroll to position [428, 0]
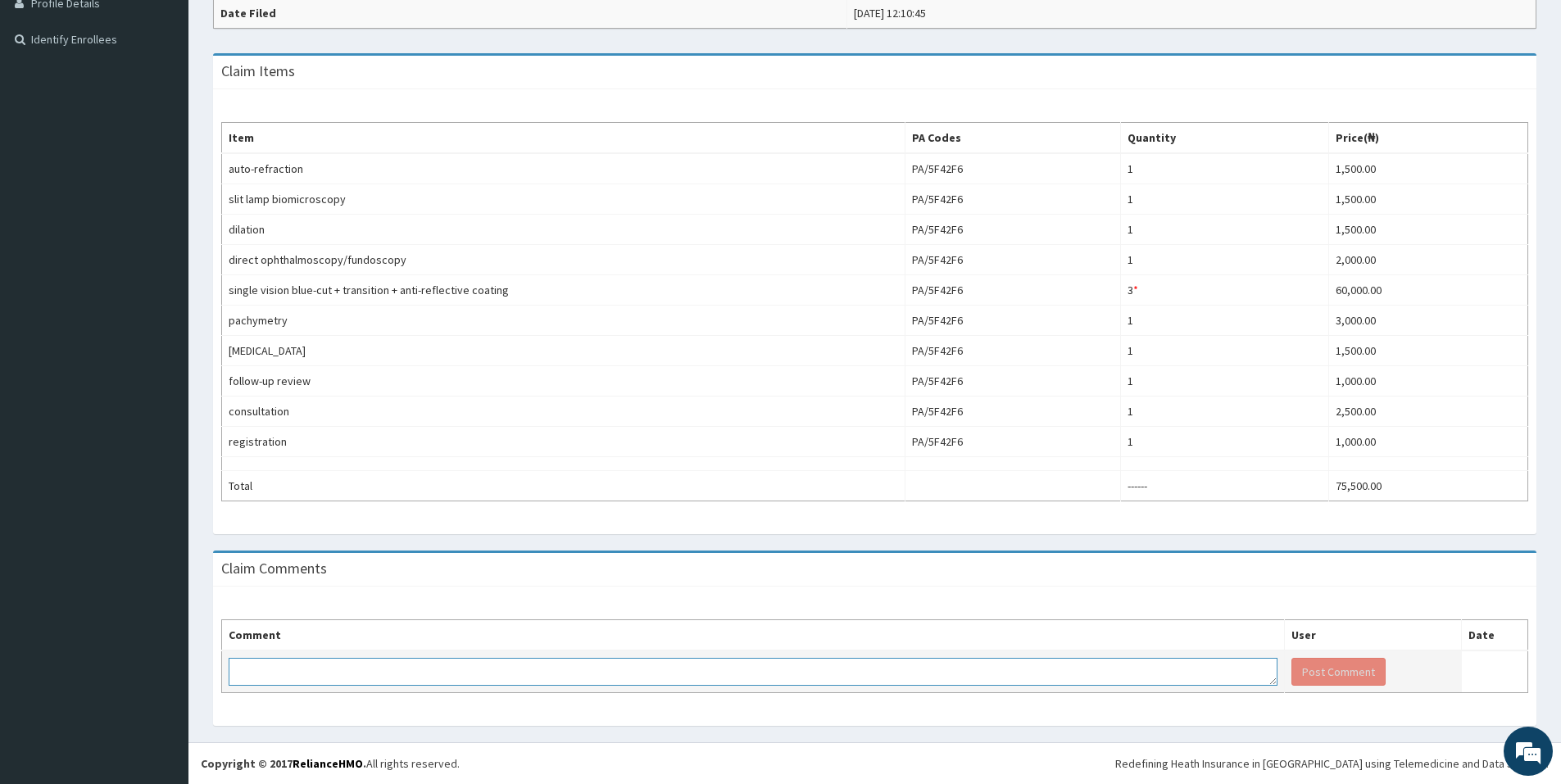
click at [258, 666] on textarea at bounding box center [753, 671] width 1048 height 28
type textarea "kingly note that LENS AND FRAME was approved @ 50,000"
click at [1318, 671] on button "Post Comment" at bounding box center [1339, 671] width 94 height 28
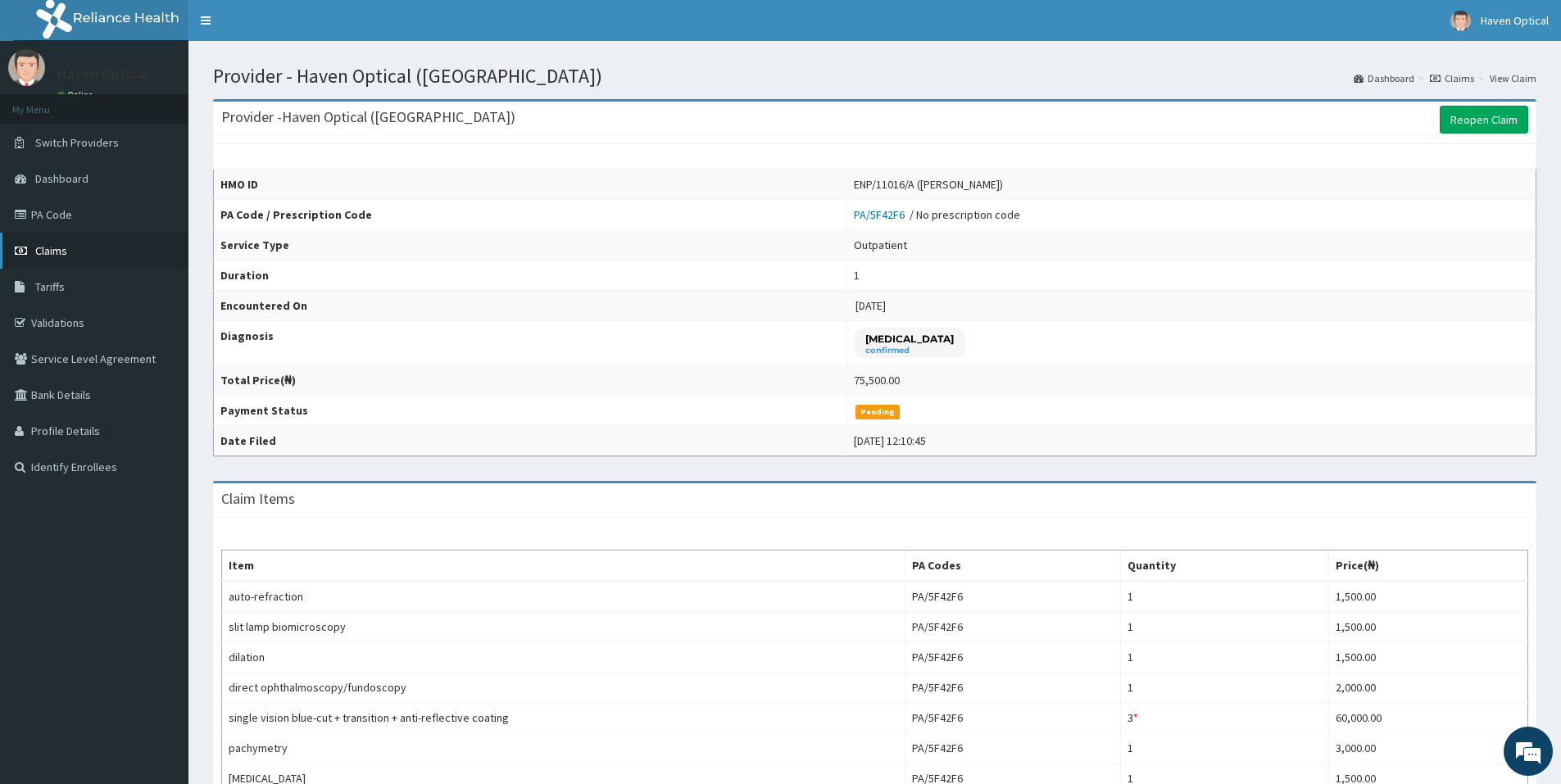
click at [51, 247] on span "Claims" at bounding box center [52, 250] width 32 height 15
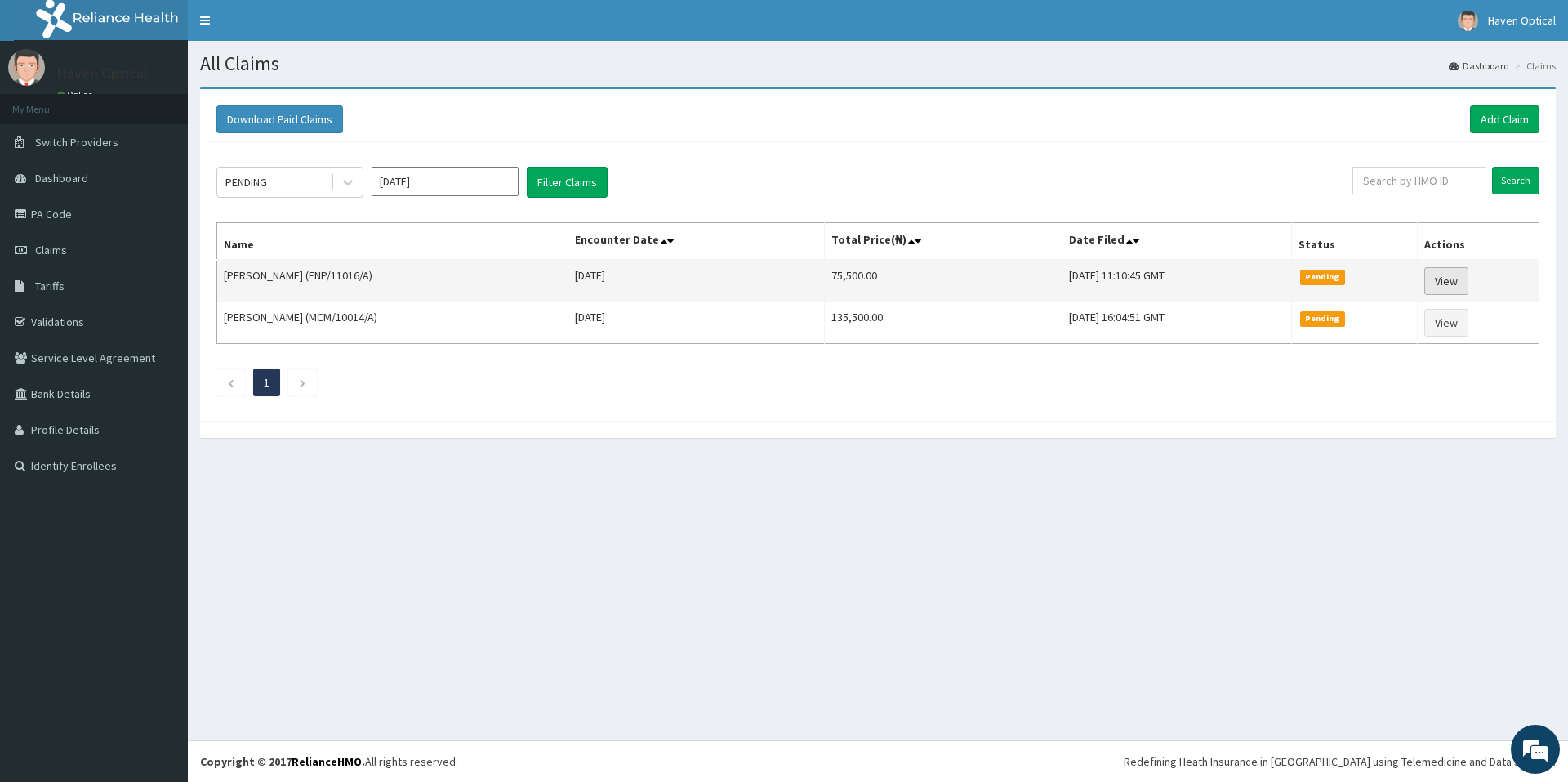
click at [1462, 276] on link "View" at bounding box center [1446, 280] width 44 height 28
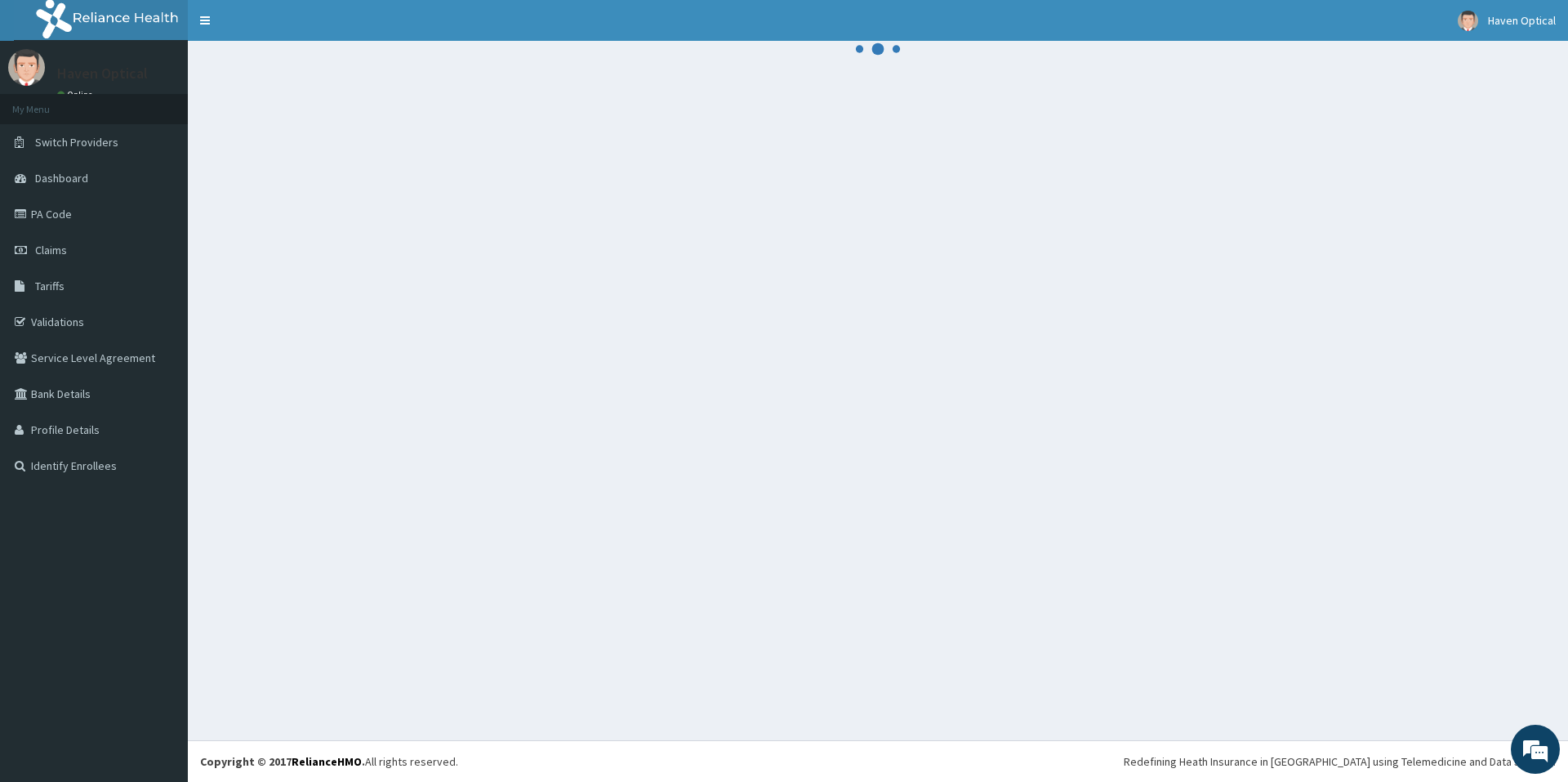
drag, startPoint x: 698, startPoint y: 318, endPoint x: 662, endPoint y: 279, distance: 53.1
click at [662, 279] on div at bounding box center [879, 391] width 1381 height 699
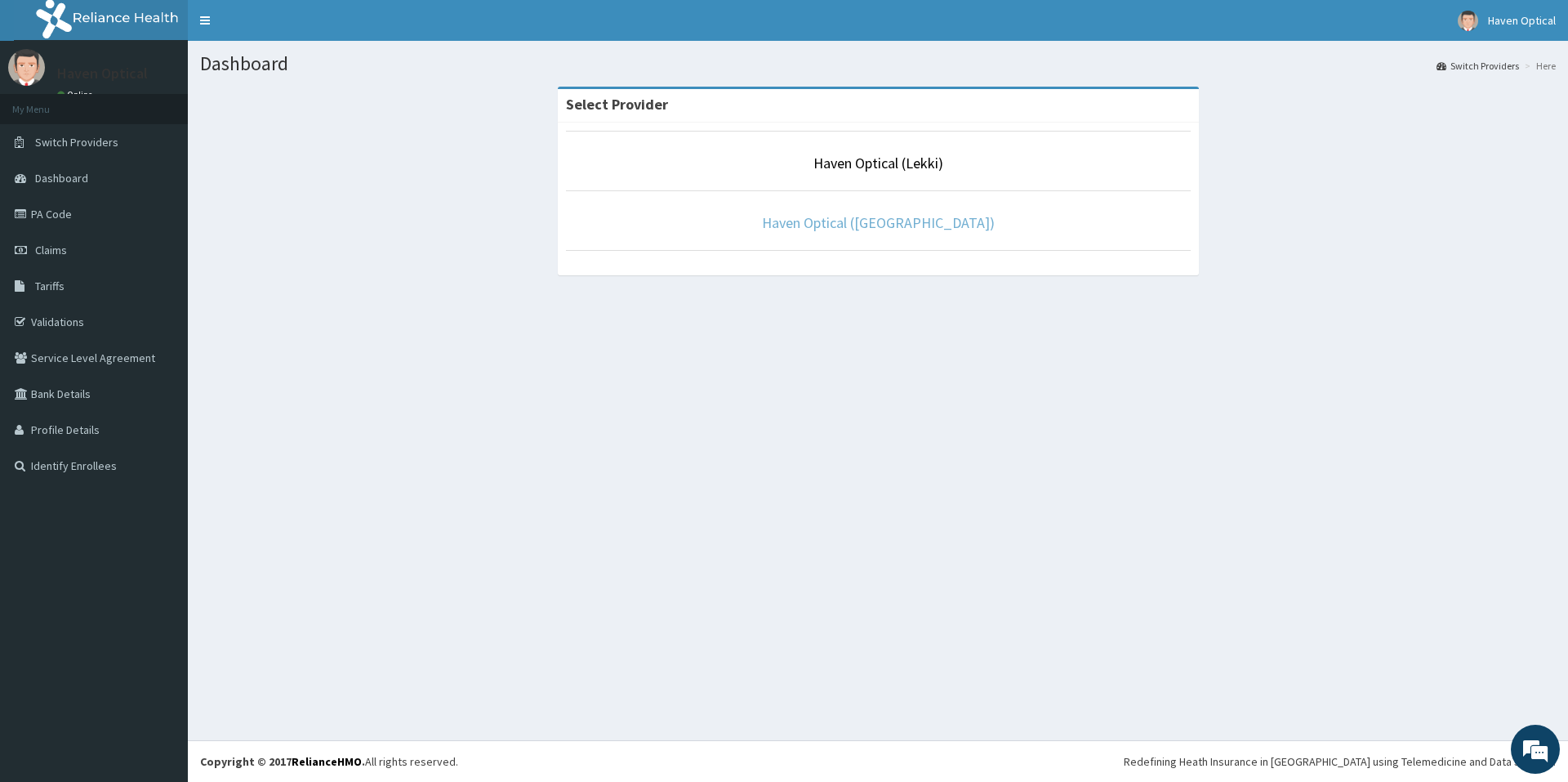
click at [852, 231] on link "Haven Optical ([GEOGRAPHIC_DATA])" at bounding box center [879, 222] width 232 height 19
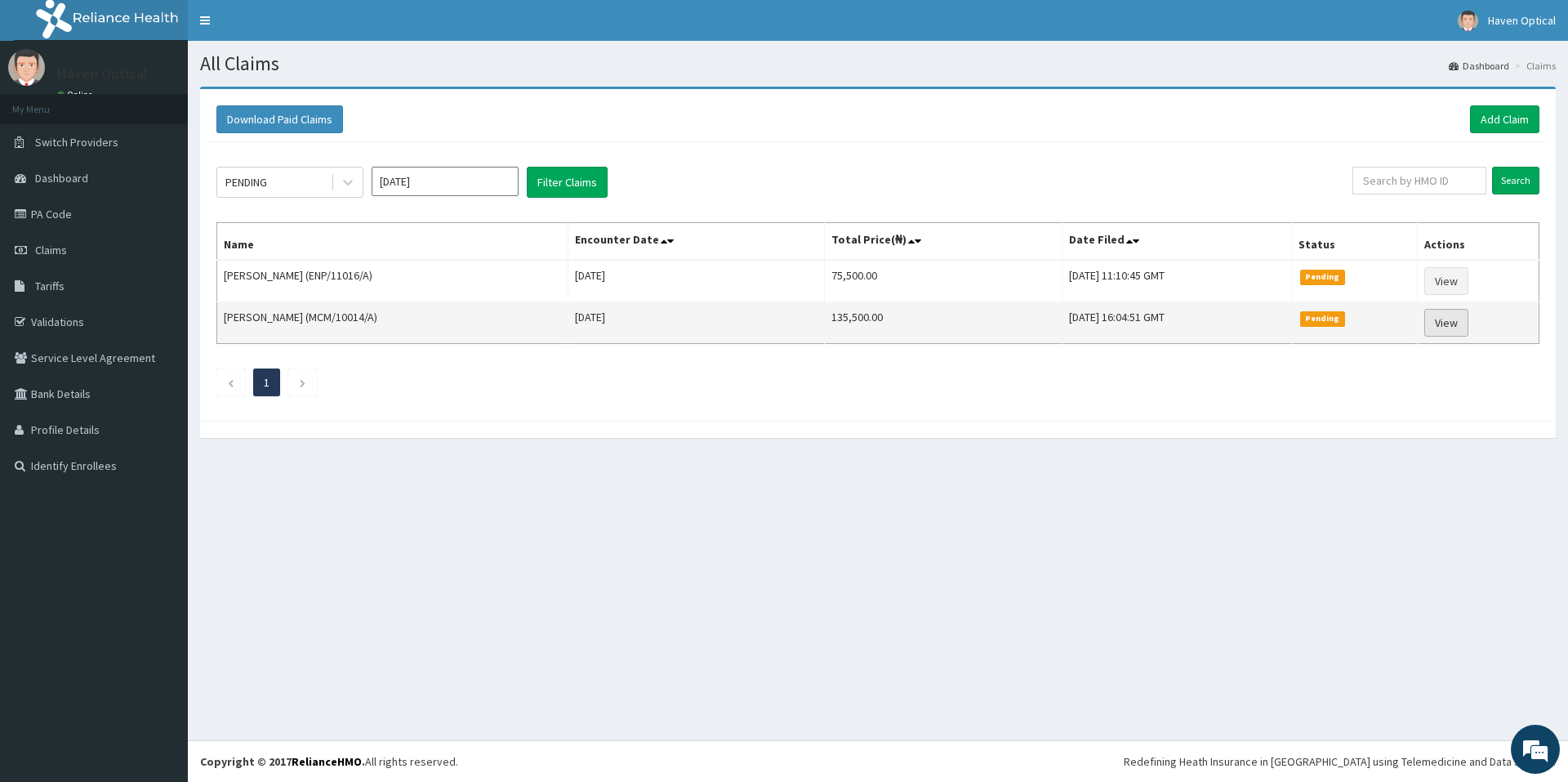
click at [1465, 324] on link "View" at bounding box center [1446, 322] width 44 height 28
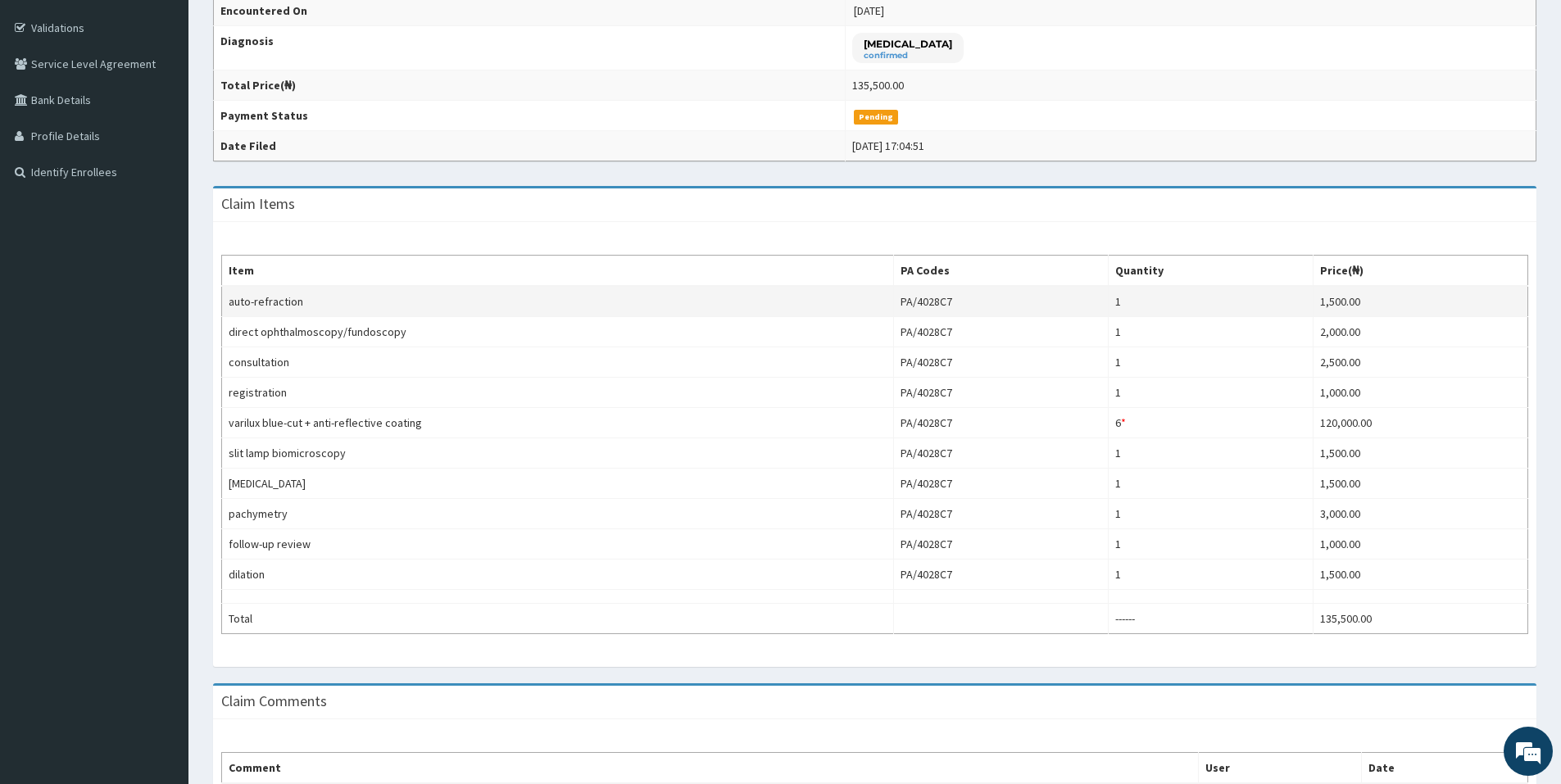
scroll to position [327, 0]
